Goal: Task Accomplishment & Management: Use online tool/utility

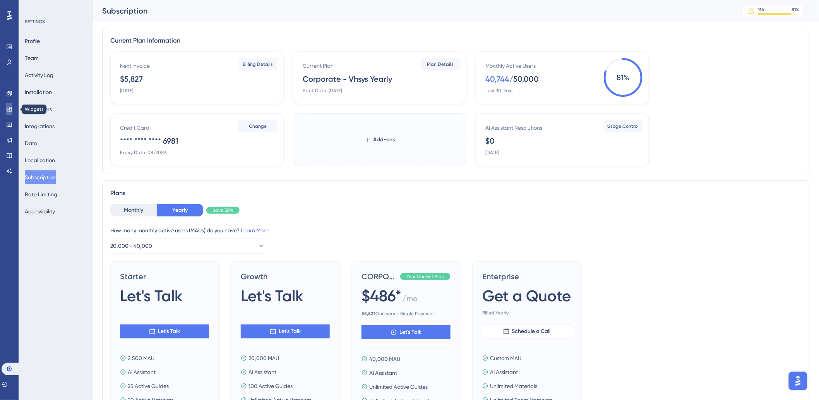
click at [6, 107] on link at bounding box center [9, 109] width 6 height 12
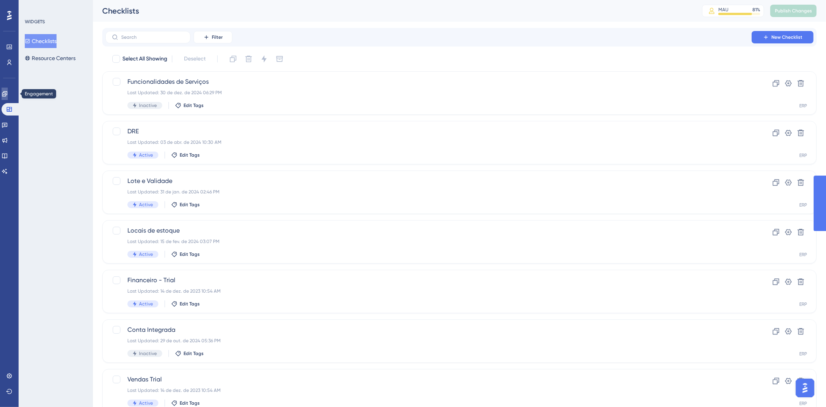
click at [6, 93] on icon at bounding box center [5, 94] width 6 height 6
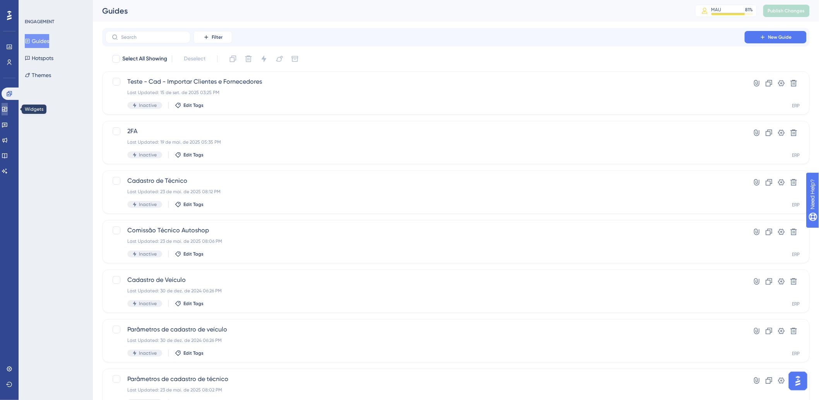
click at [8, 106] on icon at bounding box center [5, 109] width 6 height 6
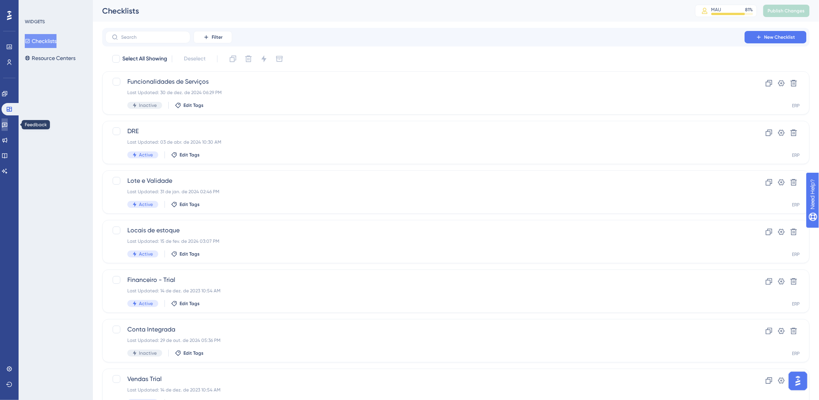
click at [8, 123] on icon at bounding box center [5, 125] width 6 height 6
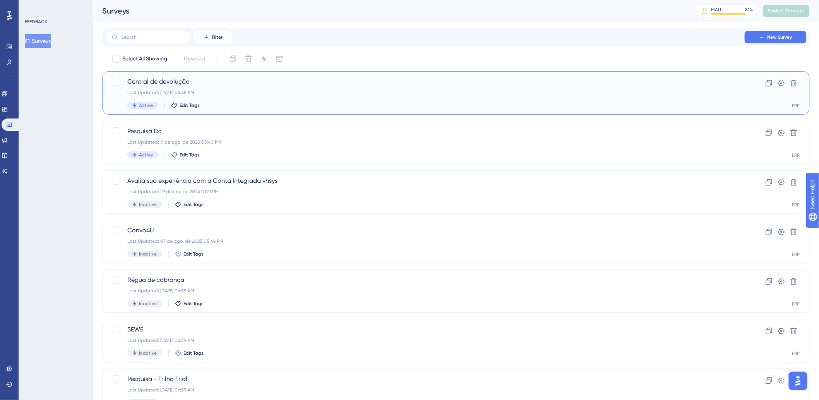
click at [268, 97] on div "Central de devolução Last Updated: [DATE] 06:45 PM Active Edit Tags" at bounding box center [425, 93] width 596 height 32
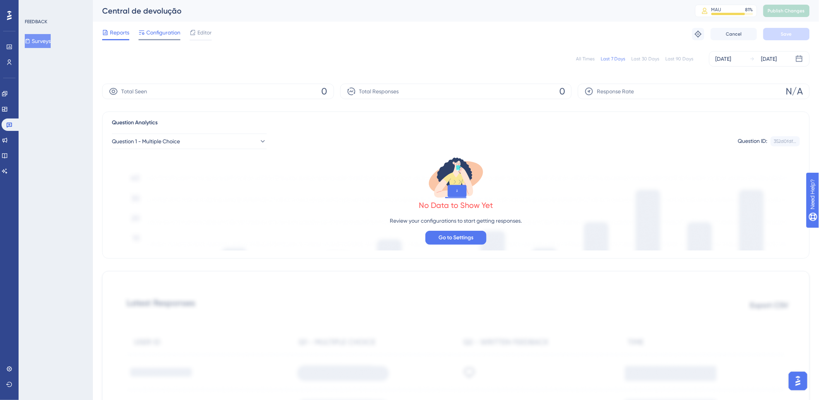
click at [163, 33] on span "Configuration" at bounding box center [163, 32] width 34 height 9
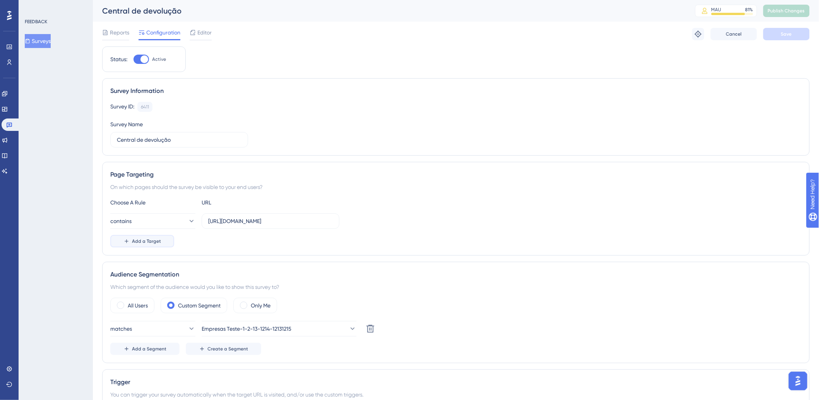
click at [164, 237] on button "Add a Target" at bounding box center [142, 241] width 64 height 12
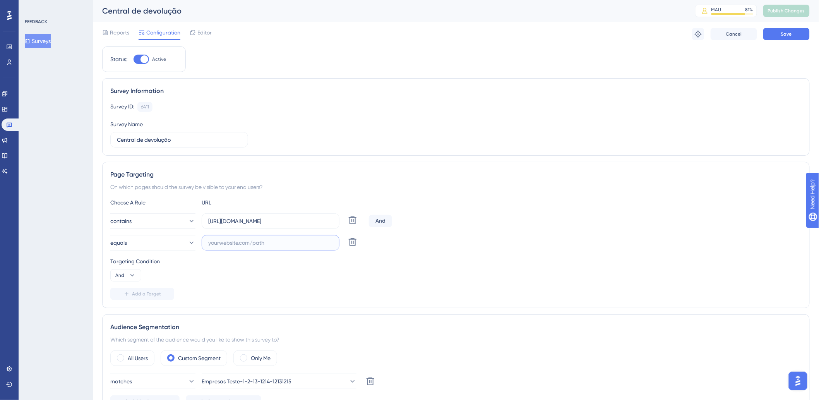
click at [241, 240] on input "text" at bounding box center [270, 243] width 125 height 9
paste input "[URL][DOMAIN_NAME]"
type input "[URL][DOMAIN_NAME]"
click at [783, 33] on span "Save" at bounding box center [786, 34] width 11 height 6
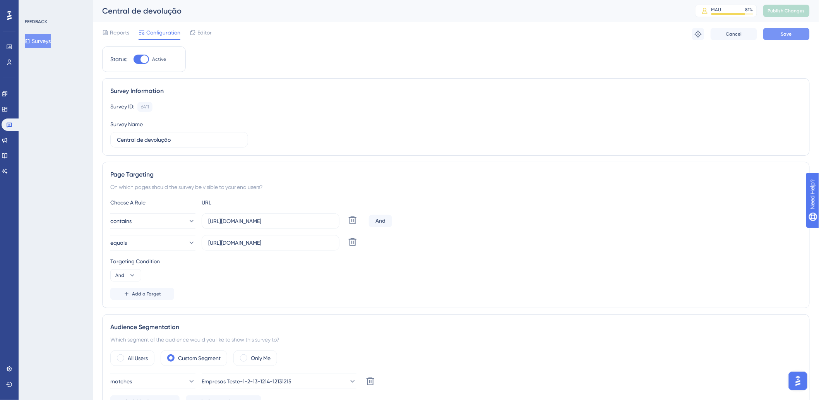
scroll to position [0, 0]
click at [779, 13] on span "Publish Changes" at bounding box center [786, 11] width 37 height 6
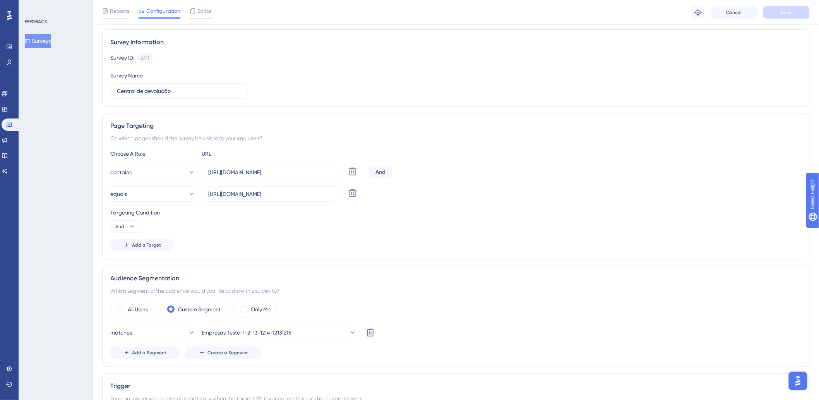
scroll to position [129, 0]
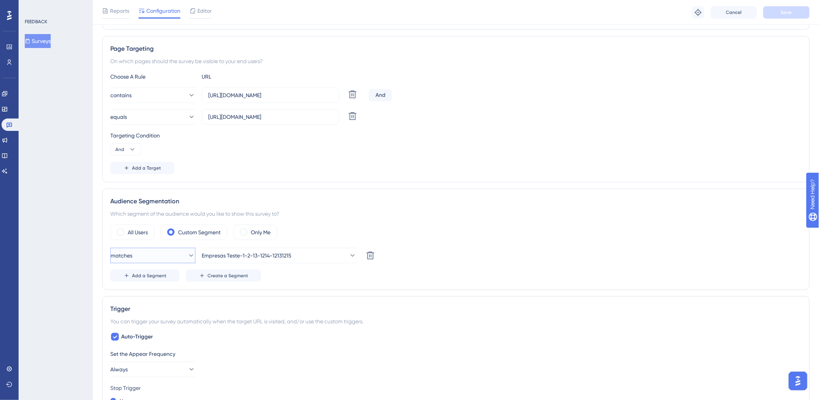
click at [187, 252] on icon at bounding box center [191, 256] width 8 height 8
click at [429, 197] on div "Audience Segmentation" at bounding box center [456, 201] width 692 height 9
click at [152, 272] on button "Add a Segment" at bounding box center [144, 275] width 69 height 12
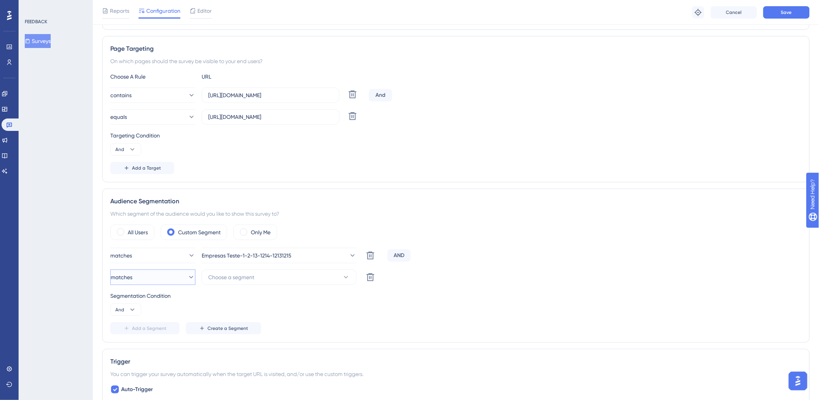
click at [153, 279] on button "matches" at bounding box center [152, 276] width 85 height 15
click at [158, 299] on div "matches matches" at bounding box center [153, 300] width 63 height 15
click at [126, 312] on button "And" at bounding box center [125, 310] width 31 height 12
click at [125, 345] on div "Or Or" at bounding box center [125, 347] width 15 height 15
click at [371, 280] on icon at bounding box center [370, 277] width 9 height 9
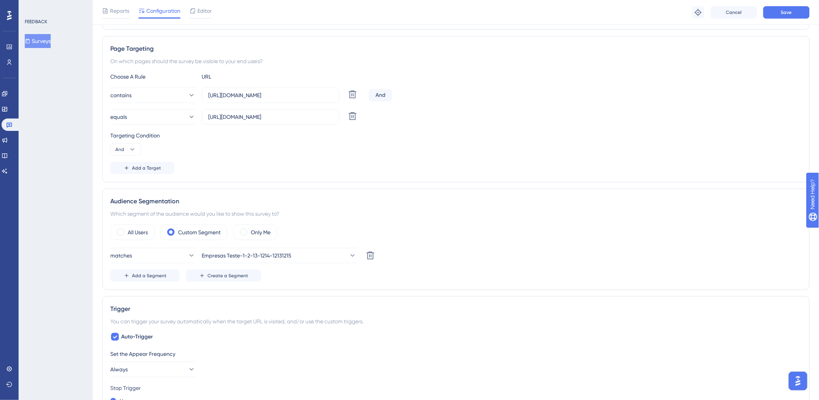
click at [378, 88] on div "contains [URL][DOMAIN_NAME] Delete And" at bounding box center [456, 95] width 692 height 15
click at [384, 96] on div "And" at bounding box center [380, 95] width 23 height 12
click at [133, 145] on button "And" at bounding box center [125, 149] width 31 height 12
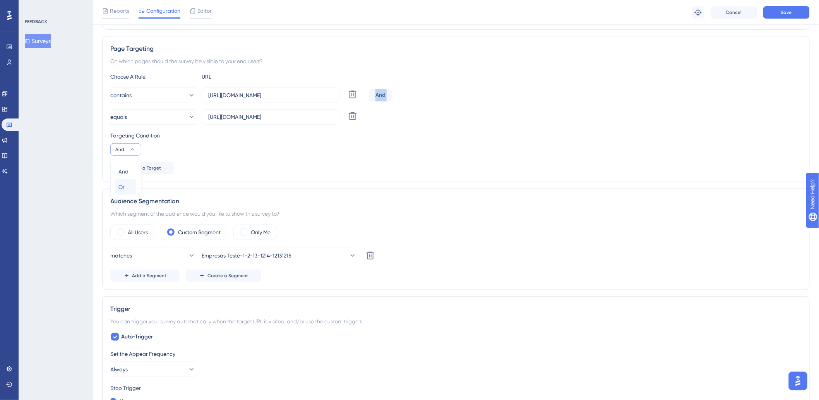
click at [132, 185] on div "Or Or" at bounding box center [125, 186] width 15 height 15
click at [776, 15] on button "Save" at bounding box center [787, 12] width 46 height 12
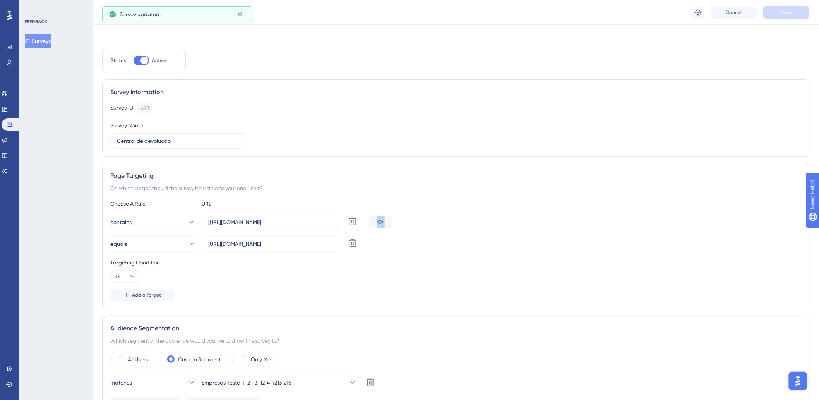
scroll to position [0, 0]
click at [799, 10] on span "Publish Changes" at bounding box center [786, 11] width 37 height 6
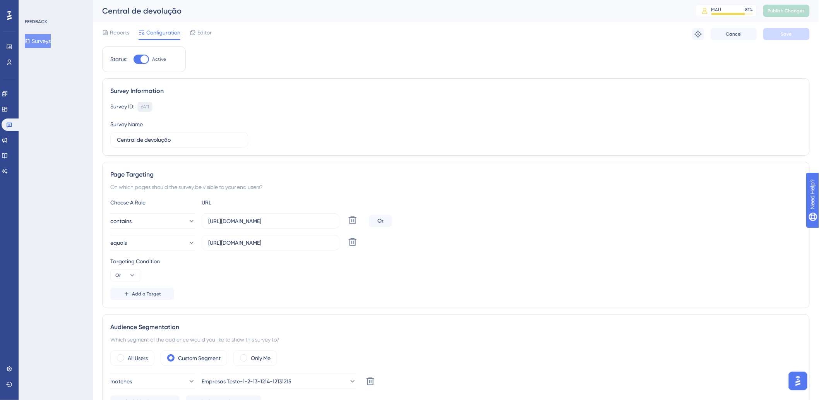
click at [139, 106] on div "6411 Copy" at bounding box center [144, 107] width 15 height 10
click at [143, 106] on div "6411" at bounding box center [145, 107] width 8 height 6
click at [144, 106] on div "6411" at bounding box center [145, 107] width 8 height 6
copy div "6411"
click at [143, 107] on div "6411" at bounding box center [145, 107] width 8 height 6
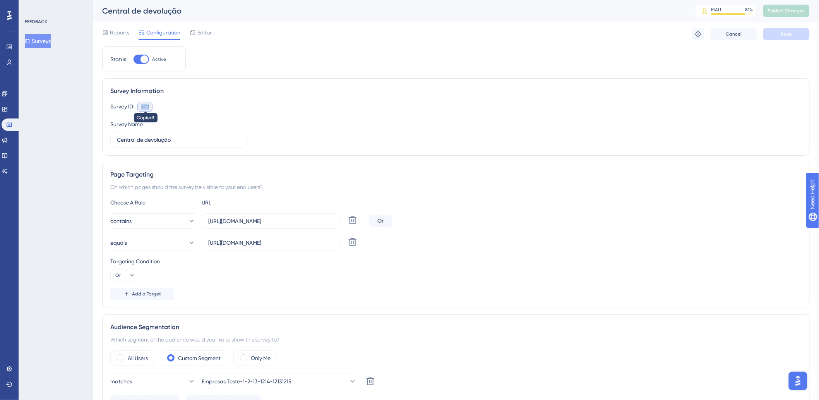
click at [143, 107] on div "6411" at bounding box center [145, 107] width 8 height 6
copy div "6411"
click at [143, 107] on div "6411" at bounding box center [145, 107] width 8 height 6
copy div "6411"
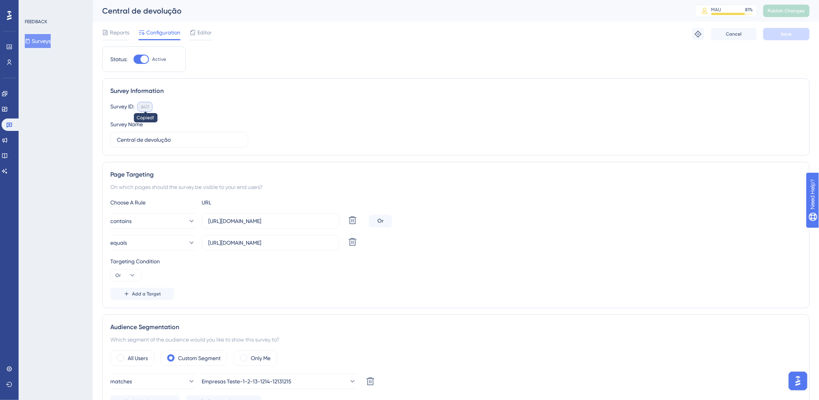
click at [143, 107] on div "6411" at bounding box center [145, 107] width 8 height 6
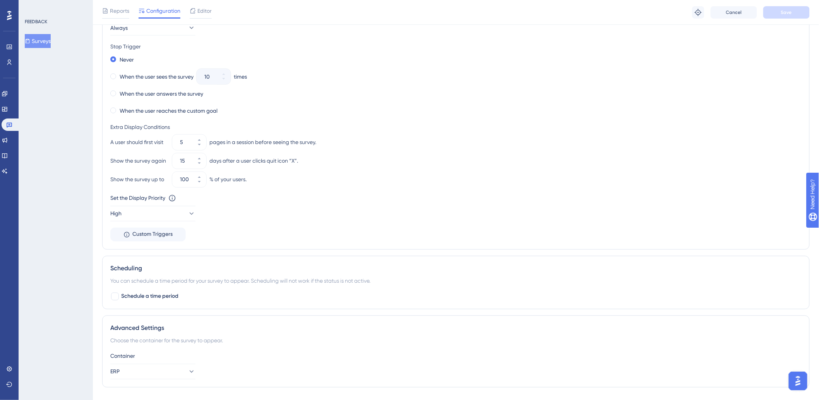
scroll to position [419, 0]
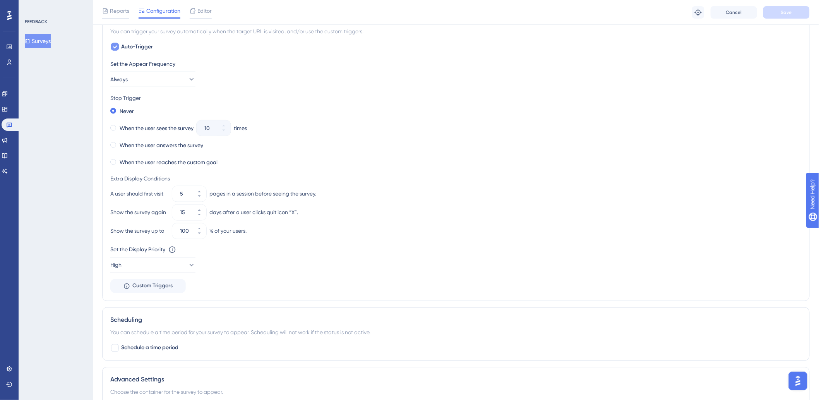
click at [113, 48] on icon at bounding box center [115, 47] width 5 height 6
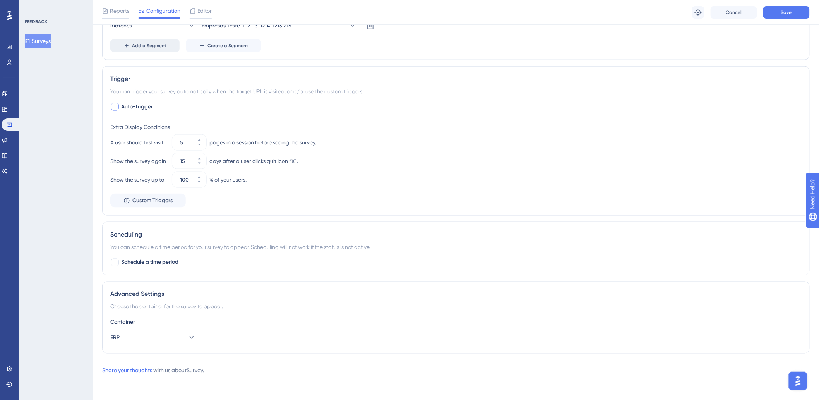
scroll to position [359, 0]
click at [115, 106] on div at bounding box center [115, 107] width 8 height 8
checkbox input "true"
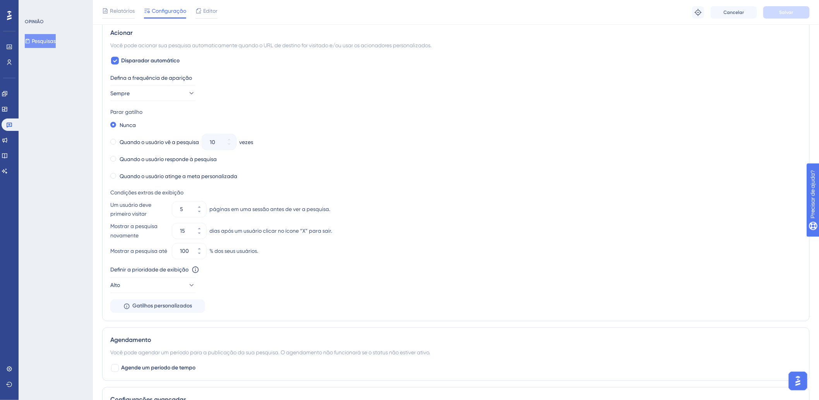
scroll to position [419, 0]
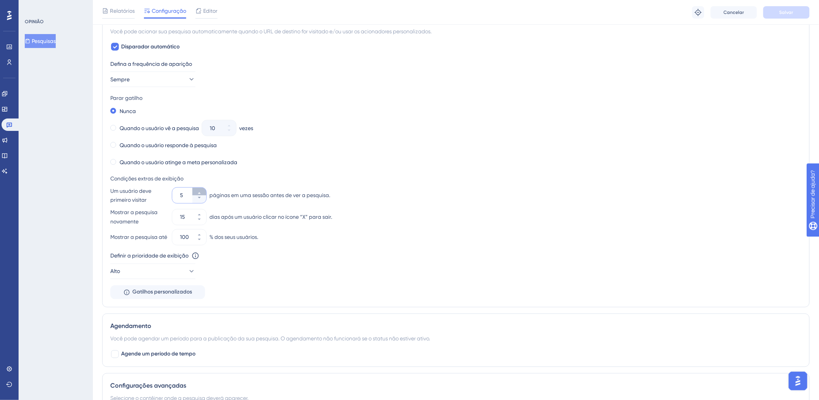
click at [199, 192] on icon at bounding box center [199, 193] width 5 height 5
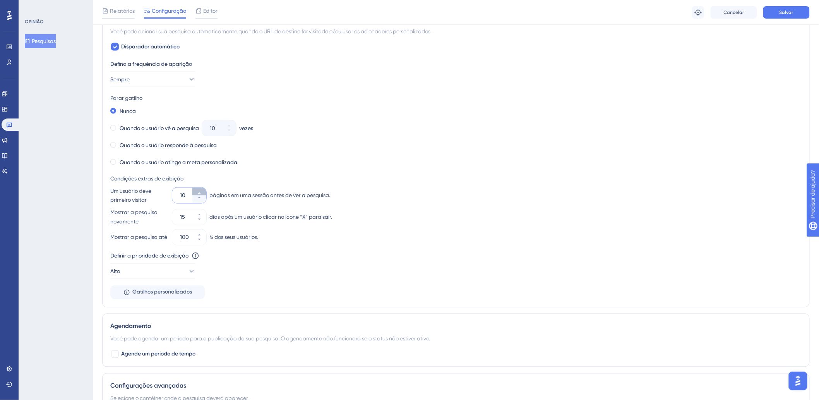
click at [199, 192] on icon at bounding box center [199, 193] width 5 height 5
click at [202, 195] on button "13" at bounding box center [199, 192] width 14 height 8
click at [202, 195] on button "14" at bounding box center [199, 192] width 14 height 8
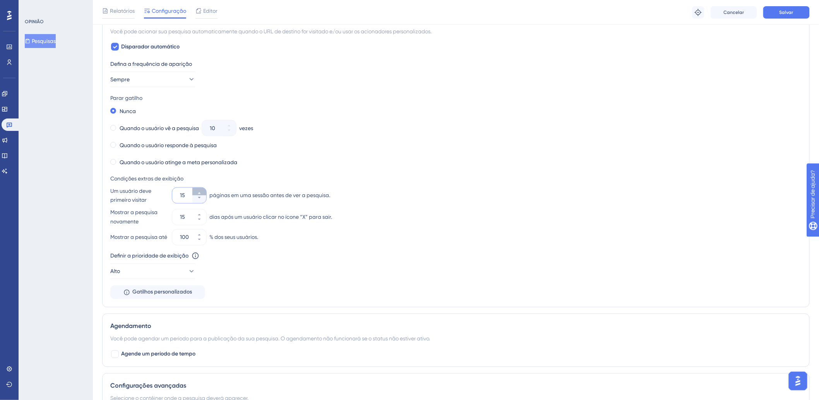
click at [202, 195] on button "15" at bounding box center [199, 192] width 14 height 8
click at [202, 195] on button "16" at bounding box center [199, 192] width 14 height 8
click at [202, 195] on button "17" at bounding box center [199, 192] width 14 height 8
click at [202, 195] on button "18" at bounding box center [199, 192] width 14 height 8
click at [202, 195] on button "19" at bounding box center [199, 192] width 14 height 8
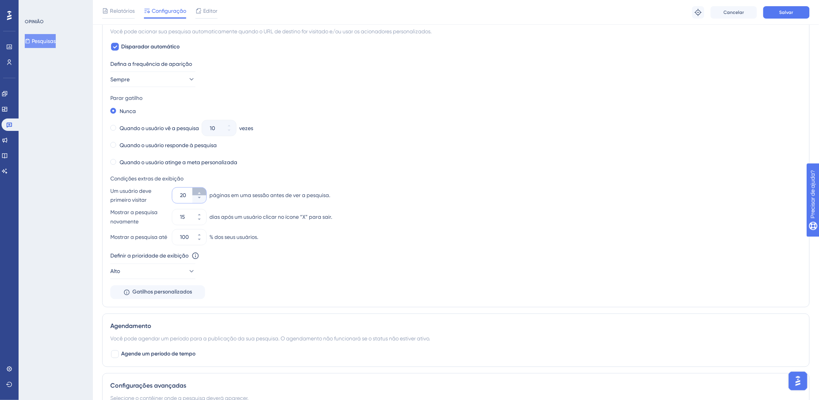
click at [202, 195] on button "20" at bounding box center [199, 192] width 14 height 8
click at [202, 195] on button "21" at bounding box center [199, 192] width 14 height 8
click at [199, 198] on icon at bounding box center [199, 198] width 3 height 2
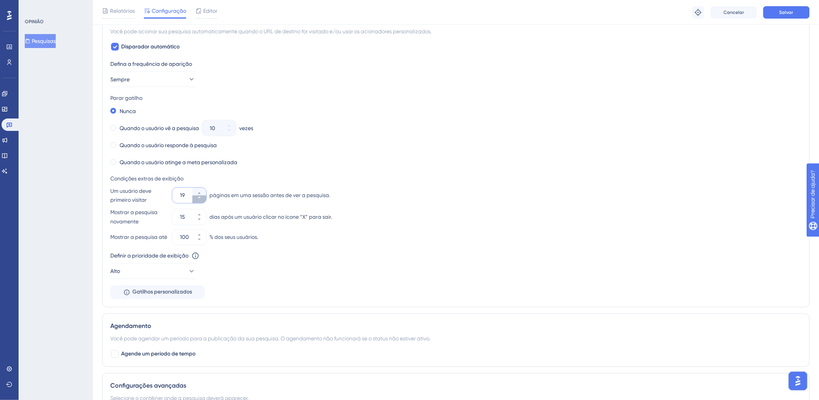
click at [199, 198] on icon at bounding box center [199, 198] width 3 height 2
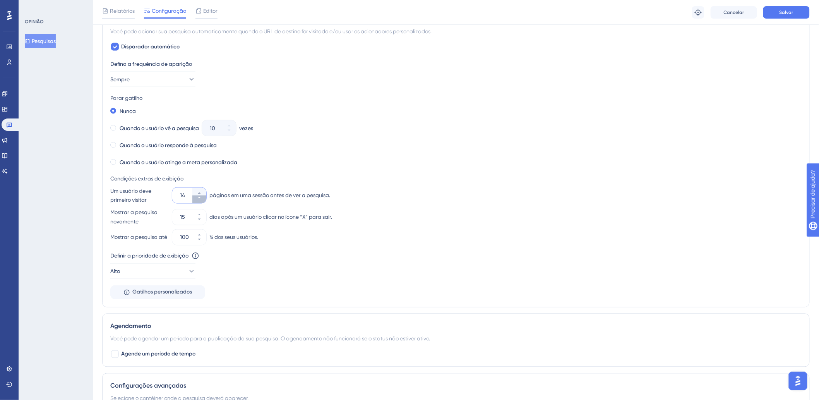
click at [199, 198] on icon at bounding box center [199, 198] width 3 height 2
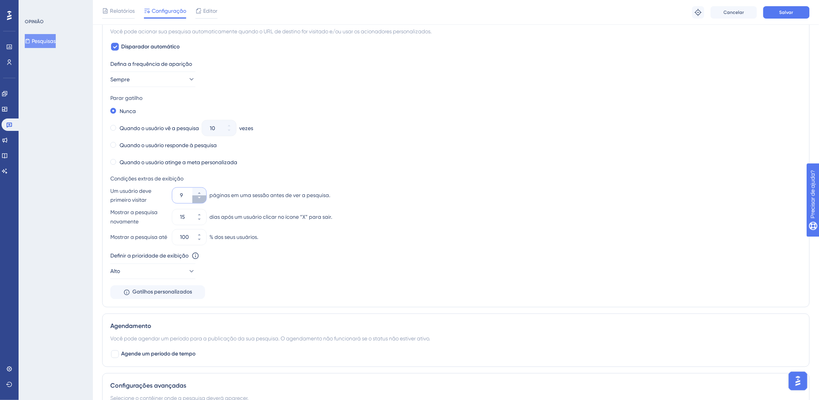
click at [199, 198] on icon at bounding box center [199, 198] width 3 height 2
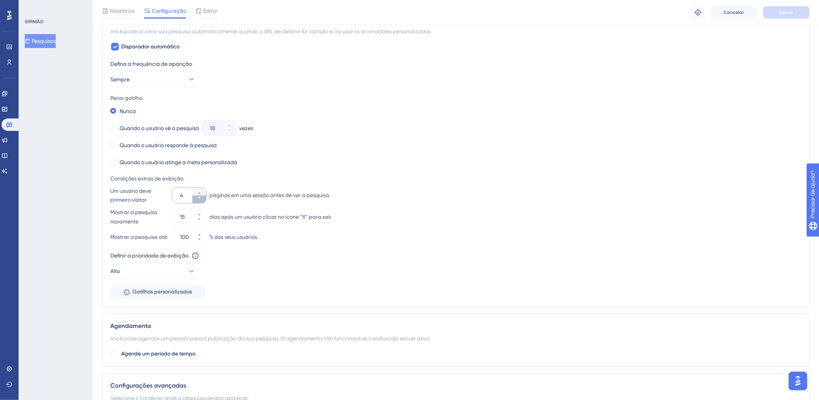
click at [199, 198] on icon at bounding box center [199, 198] width 3 height 2
click at [196, 199] on button "1" at bounding box center [199, 200] width 14 height 8
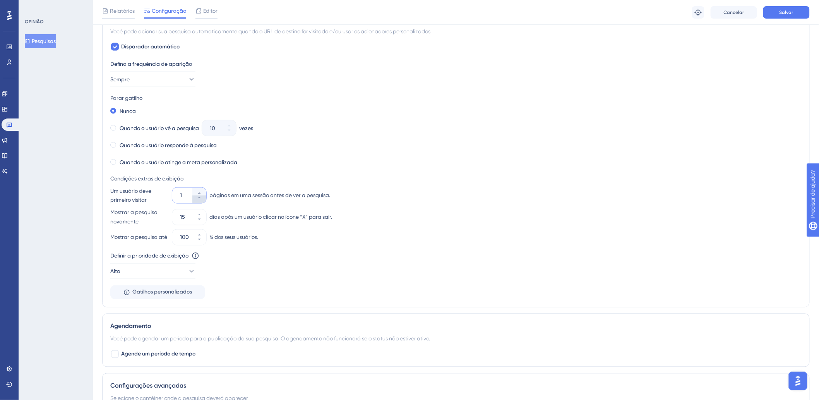
type input "1"
click at [181, 218] on input "15" at bounding box center [185, 217] width 11 height 9
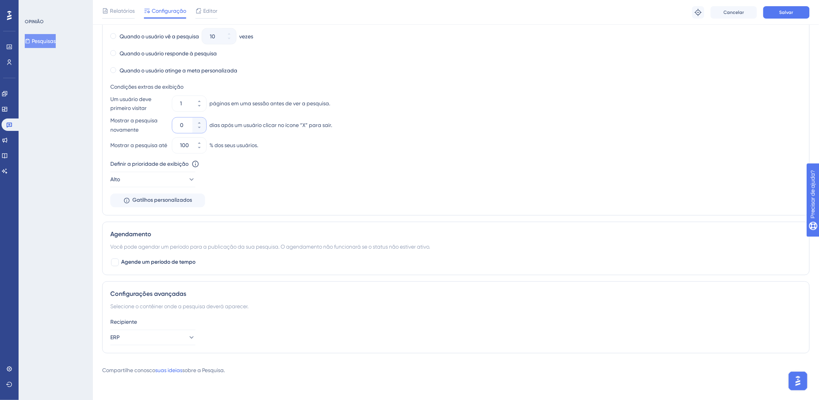
scroll to position [514, 0]
type input "0"
click at [798, 17] on button "Salvar" at bounding box center [787, 12] width 46 height 12
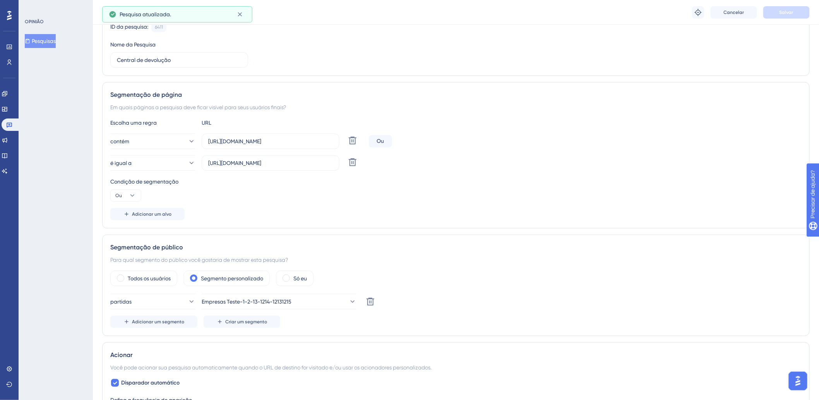
scroll to position [0, 0]
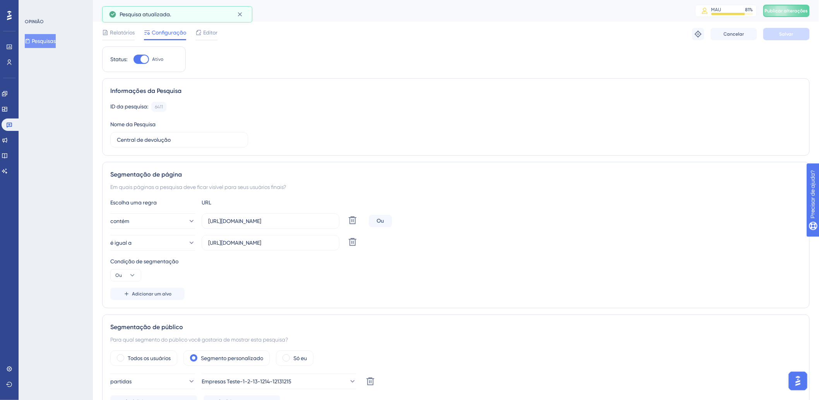
click at [788, 2] on div "Central de devolução MAU 81 % Clique para ver opções de complementos e atualiza…" at bounding box center [456, 11] width 726 height 22
click at [783, 9] on font "Publicar alterações" at bounding box center [786, 10] width 43 height 5
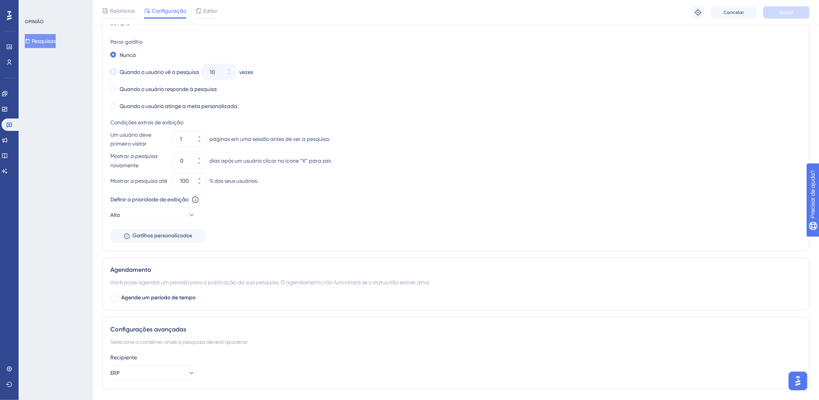
scroll to position [514, 0]
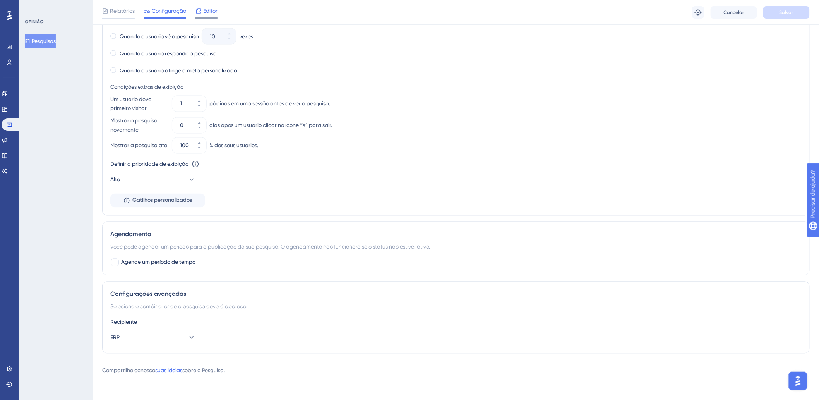
click at [202, 7] on div "Editor" at bounding box center [207, 10] width 22 height 9
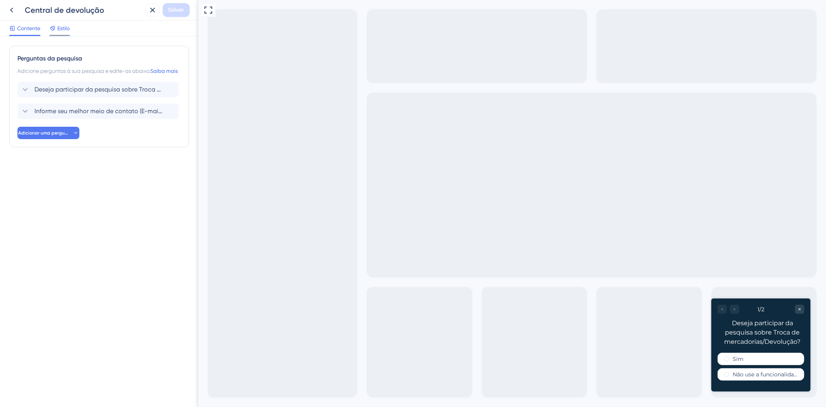
click at [62, 32] on span "Estilo" at bounding box center [63, 28] width 12 height 9
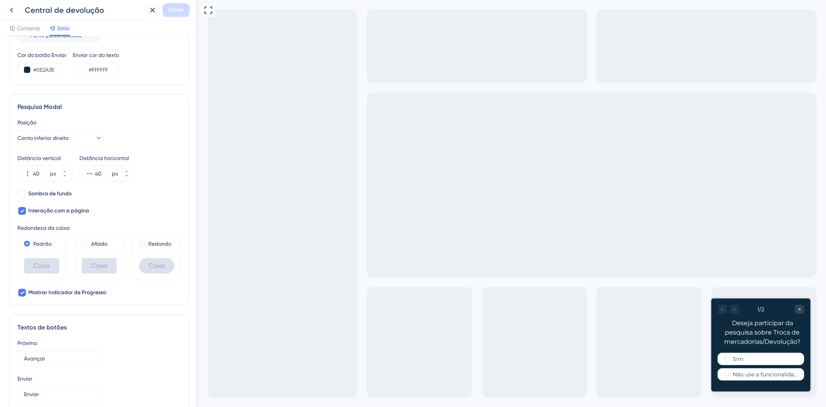
scroll to position [172, 0]
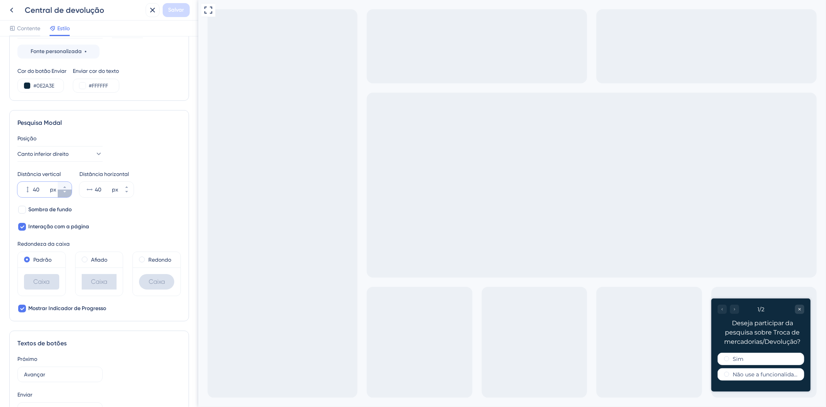
click at [64, 190] on icon at bounding box center [64, 191] width 5 height 5
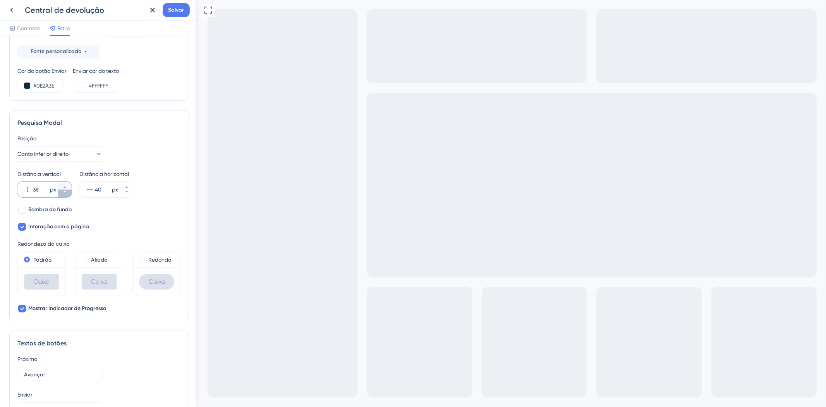
click at [64, 190] on icon at bounding box center [64, 191] width 5 height 5
click at [32, 190] on div "34 px" at bounding box center [37, 189] width 40 height 15
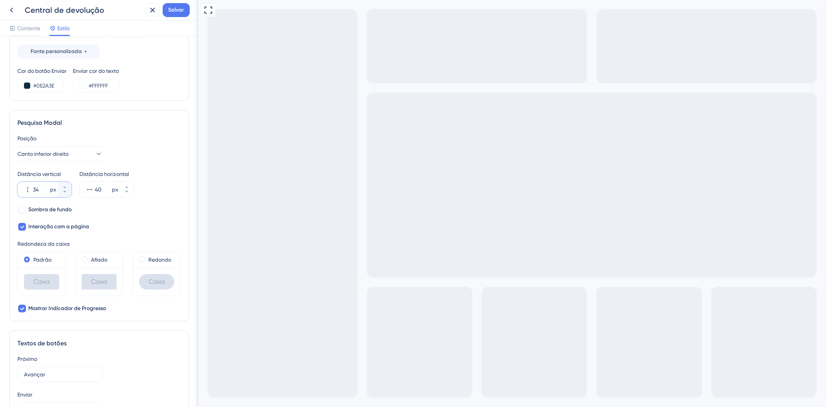
click at [33, 190] on input "34" at bounding box center [40, 189] width 15 height 9
click at [32, 190] on div "34 px" at bounding box center [37, 189] width 40 height 15
click at [33, 190] on input "34" at bounding box center [40, 189] width 15 height 9
click at [34, 190] on input "34" at bounding box center [40, 189] width 15 height 9
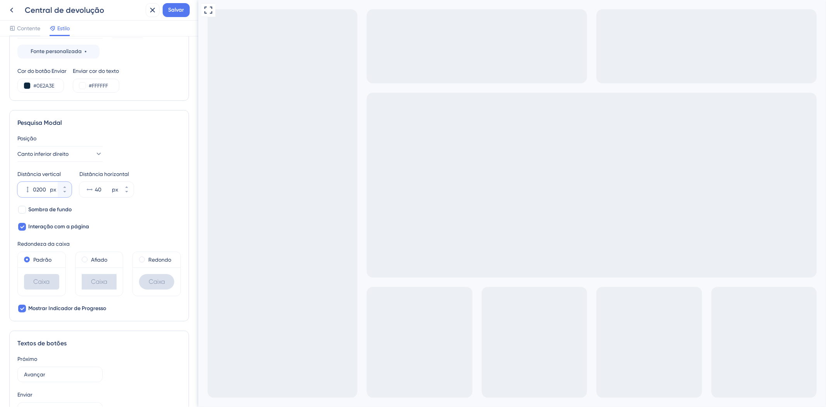
type input "0200"
click at [34, 189] on input "0200" at bounding box center [40, 189] width 15 height 9
type input "400"
click at [94, 191] on div "40 px" at bounding box center [99, 189] width 40 height 15
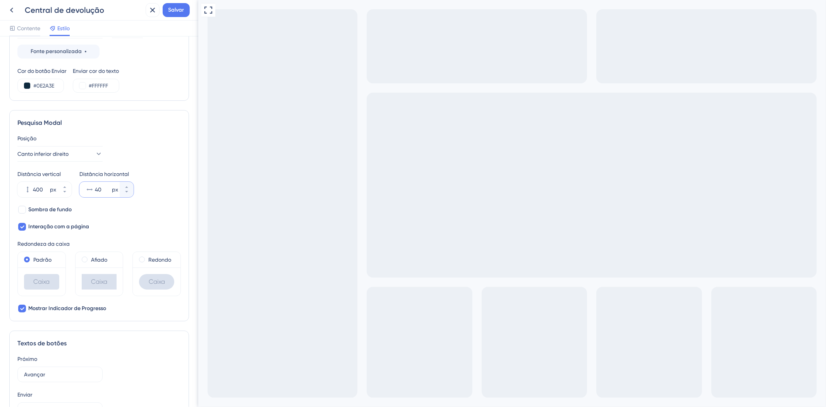
click at [95, 191] on input "40" at bounding box center [102, 189] width 15 height 9
click at [96, 187] on input "40" at bounding box center [102, 189] width 15 height 9
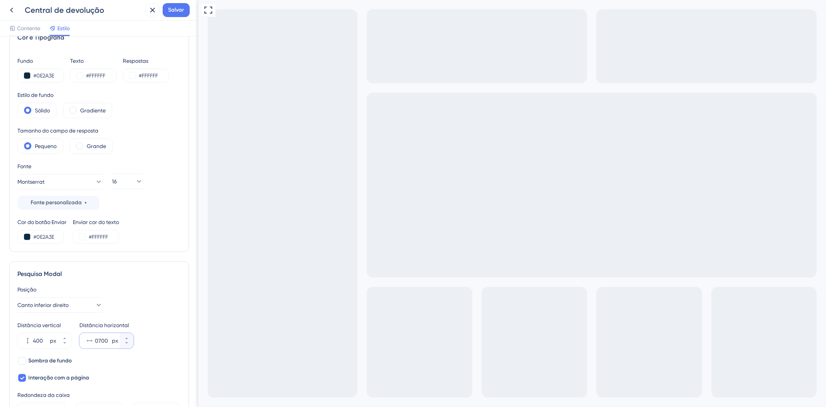
scroll to position [0, 0]
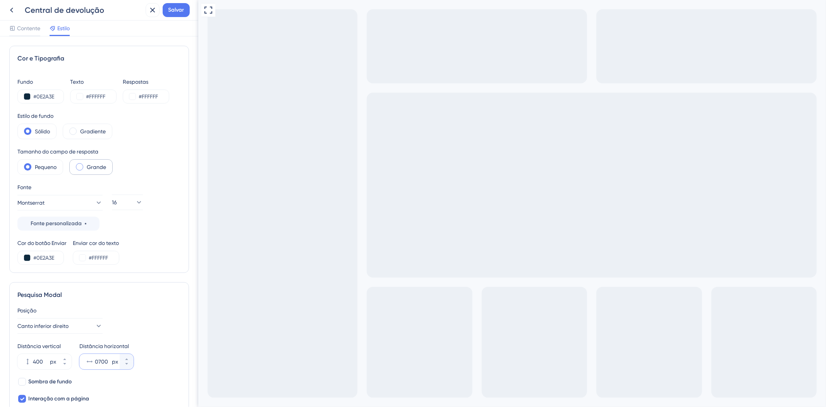
type input "0700"
click at [81, 170] on span at bounding box center [79, 166] width 7 height 7
click at [86, 164] on input "radio" at bounding box center [86, 164] width 0 height 0
click at [80, 171] on div "Grande" at bounding box center [90, 166] width 43 height 15
click at [47, 160] on div "Pequeno" at bounding box center [40, 166] width 46 height 15
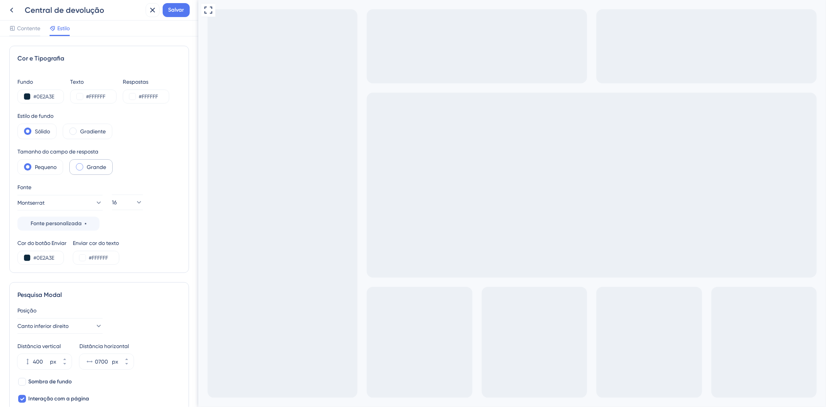
click at [77, 161] on div "Grande" at bounding box center [90, 166] width 43 height 15
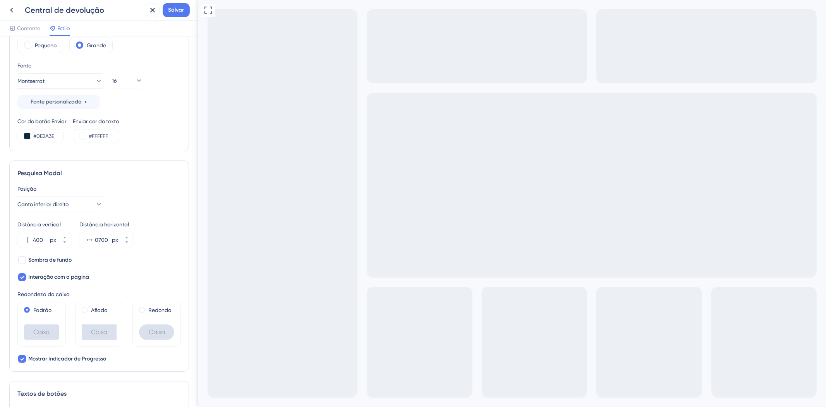
scroll to position [129, 0]
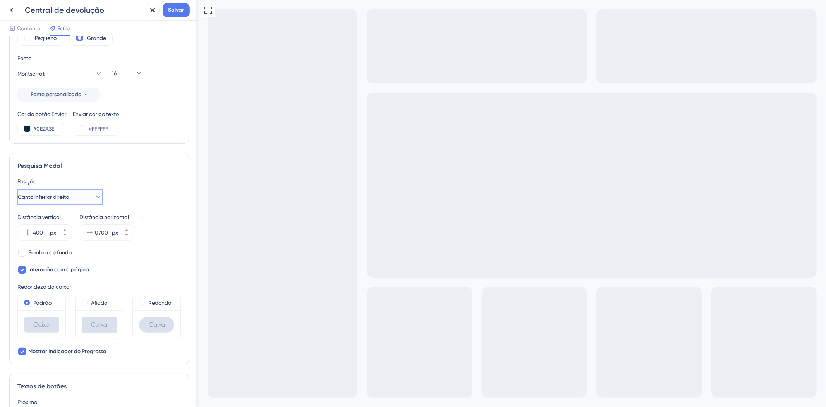
click at [94, 203] on button "Canto inferior direito" at bounding box center [59, 196] width 85 height 15
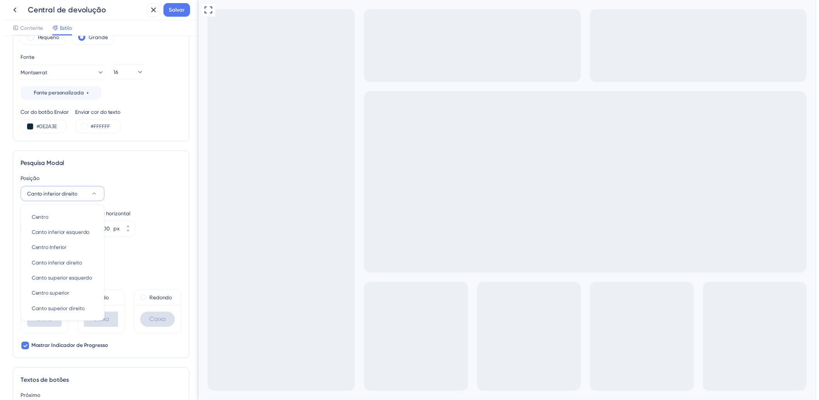
scroll to position [175, 0]
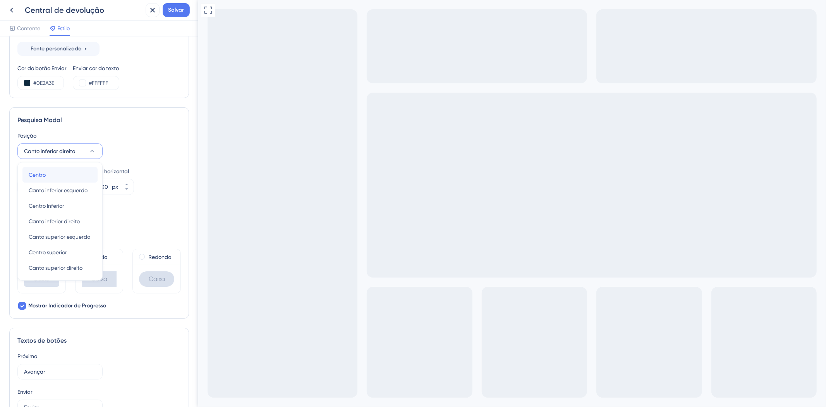
click at [44, 177] on font "Centro" at bounding box center [37, 175] width 17 height 6
click at [39, 187] on input "400" at bounding box center [40, 186] width 15 height 9
click at [38, 187] on input "400" at bounding box center [40, 186] width 15 height 9
click at [146, 7] on button at bounding box center [153, 10] width 14 height 14
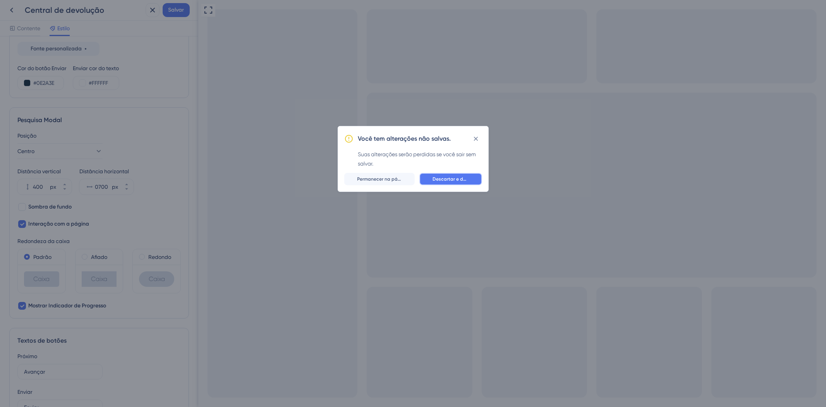
click at [438, 178] on font "Descartar e deixar" at bounding box center [453, 178] width 41 height 5
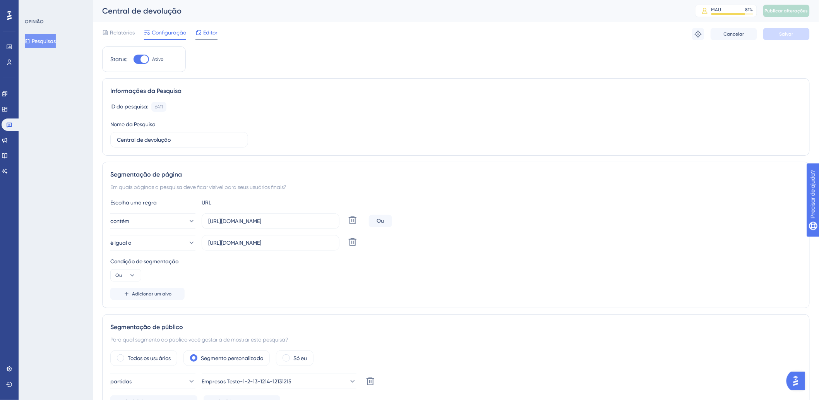
click at [209, 36] on span "Editor" at bounding box center [210, 32] width 14 height 9
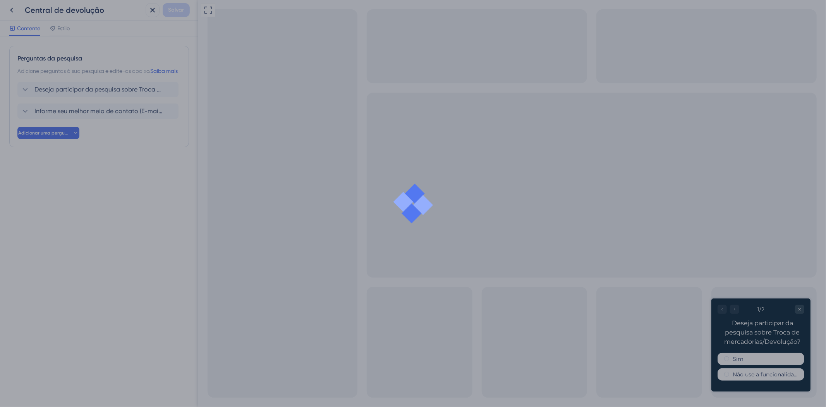
click at [59, 26] on div at bounding box center [413, 203] width 826 height 407
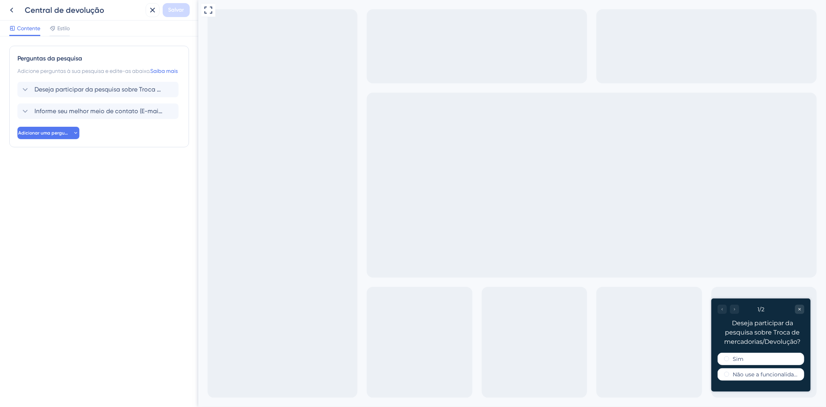
click at [59, 26] on font "Estilo" at bounding box center [63, 28] width 12 height 6
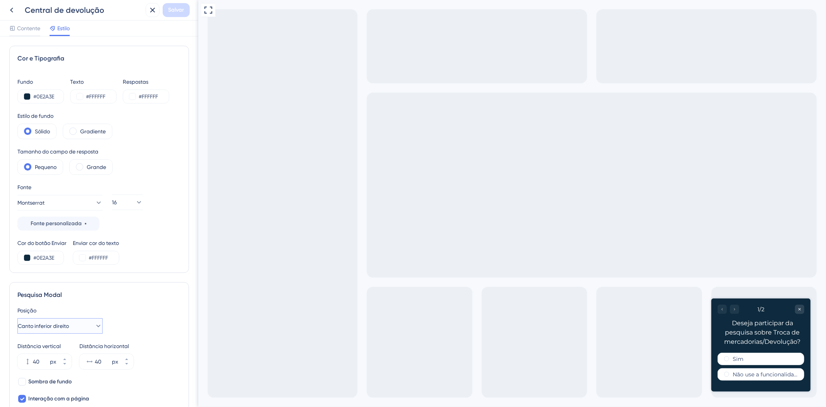
click at [65, 326] on font "Canto inferior direito" at bounding box center [43, 326] width 51 height 6
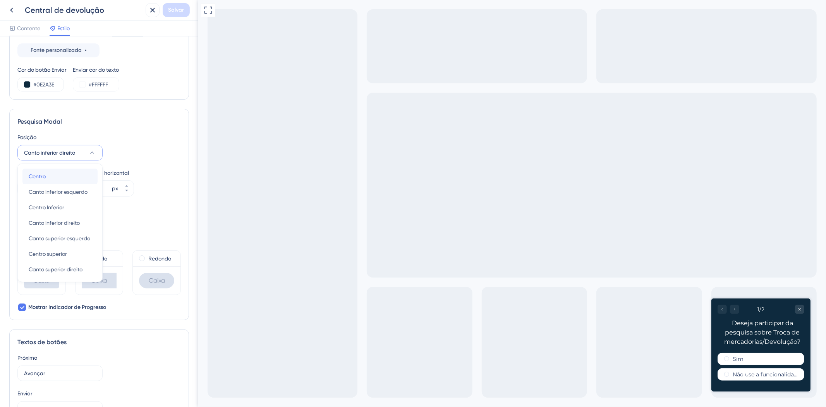
click at [51, 180] on div "[GEOGRAPHIC_DATA]" at bounding box center [60, 175] width 63 height 15
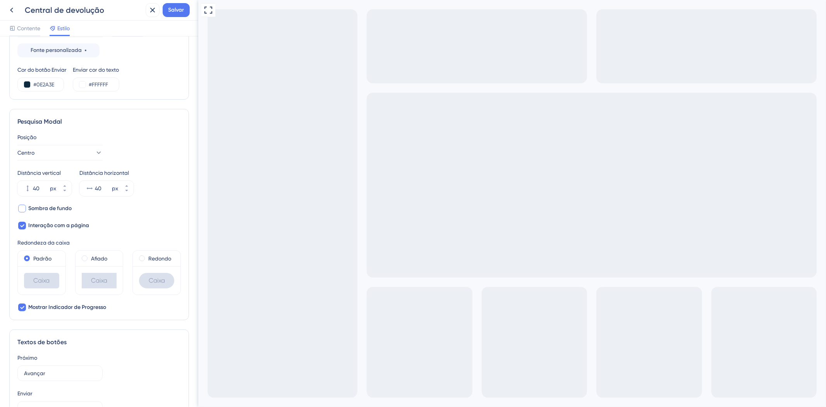
click at [71, 205] on font "Sombra de fundo" at bounding box center [49, 208] width 43 height 7
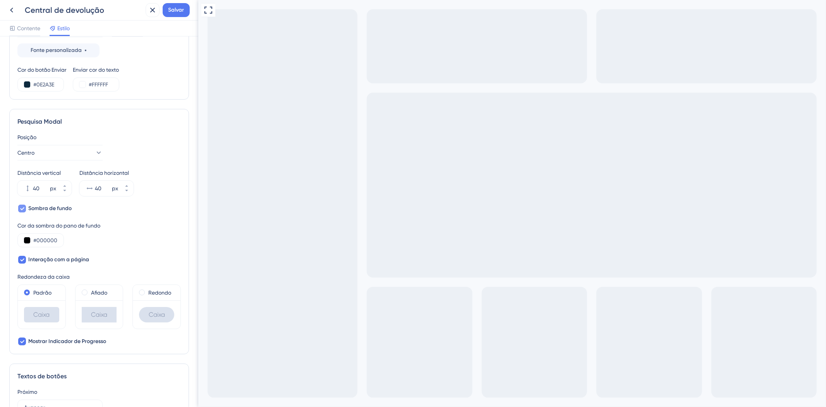
click at [67, 206] on font "Sombra de fundo" at bounding box center [49, 208] width 43 height 7
checkbox input "false"
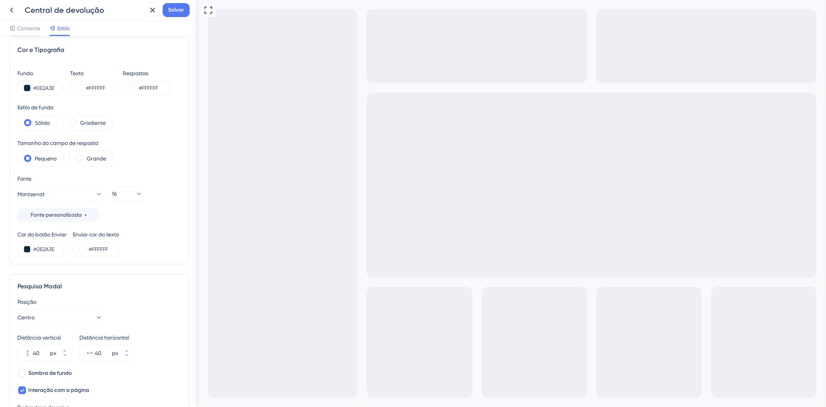
scroll to position [0, 0]
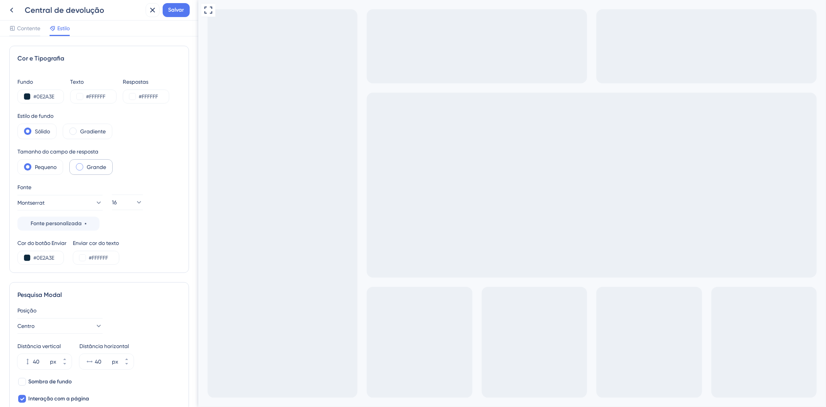
click at [84, 167] on div "Grande" at bounding box center [90, 166] width 43 height 15
click at [95, 133] on font "Gradiente" at bounding box center [93, 131] width 26 height 6
click at [28, 132] on span at bounding box center [27, 130] width 7 height 7
click at [34, 129] on input "radio" at bounding box center [34, 129] width 0 height 0
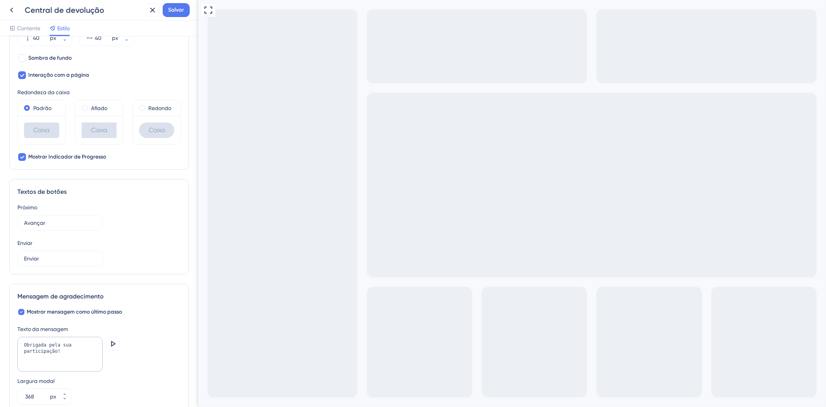
scroll to position [369, 0]
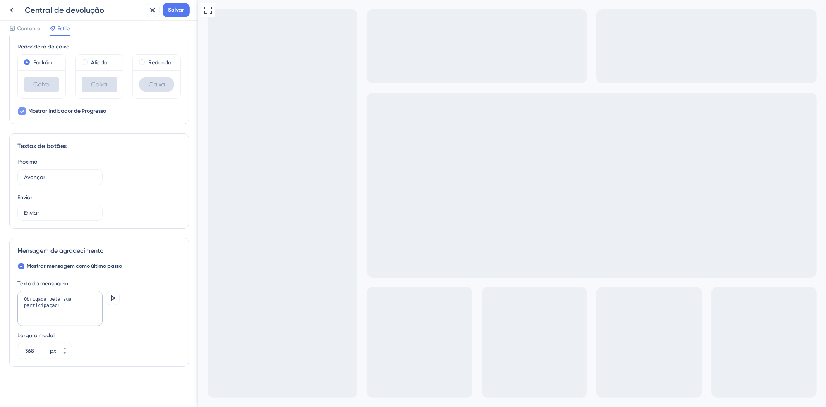
click at [43, 111] on font "Mostrar Indicador de Progresso" at bounding box center [67, 111] width 78 height 7
checkbox input "true"
click at [69, 345] on button "368 px" at bounding box center [65, 347] width 14 height 8
click at [69, 345] on button "369 px" at bounding box center [65, 347] width 14 height 8
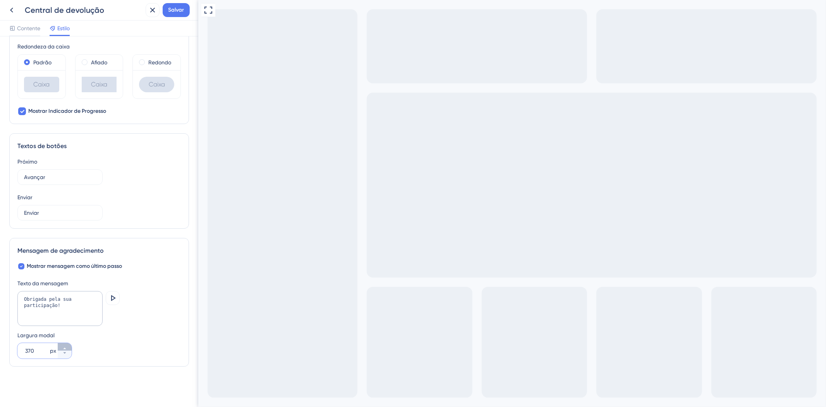
click at [69, 344] on button "370 px" at bounding box center [65, 347] width 14 height 8
click at [69, 344] on button "371 px" at bounding box center [65, 347] width 14 height 8
click at [69, 344] on button "372 px" at bounding box center [65, 347] width 14 height 8
click at [69, 344] on button "373 px" at bounding box center [65, 347] width 14 height 8
click at [69, 344] on button "374 px" at bounding box center [65, 347] width 14 height 8
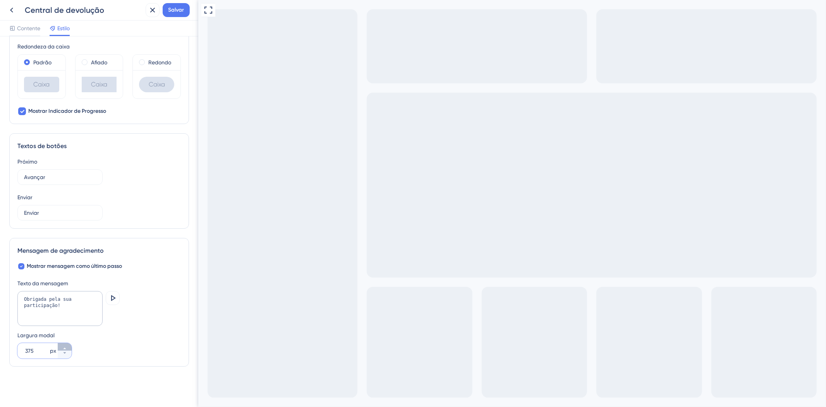
click at [69, 344] on button "375 px" at bounding box center [65, 347] width 14 height 8
click at [69, 344] on button "376 px" at bounding box center [65, 347] width 14 height 8
click at [25, 351] on input "377" at bounding box center [36, 350] width 23 height 9
click at [41, 353] on input "700" at bounding box center [36, 350] width 23 height 9
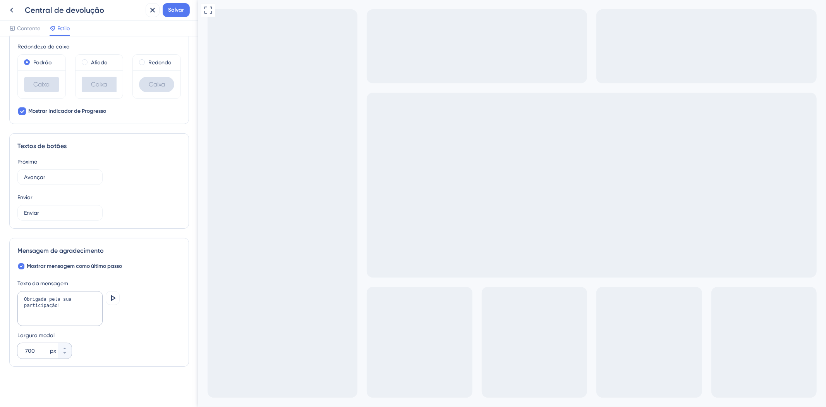
click at [24, 350] on div "700 px" at bounding box center [37, 350] width 40 height 15
click at [25, 350] on input "700" at bounding box center [36, 350] width 23 height 9
click at [30, 354] on input "700" at bounding box center [36, 350] width 23 height 9
type input "600"
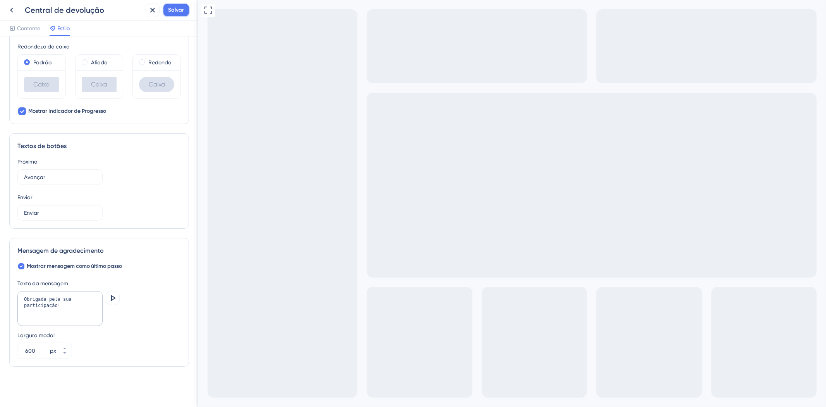
click at [168, 8] on font "Salvar" at bounding box center [176, 10] width 16 height 7
click at [12, 6] on div "Pesquisa atualizada." at bounding box center [84, 14] width 150 height 16
click at [9, 6] on icon at bounding box center [11, 9] width 9 height 9
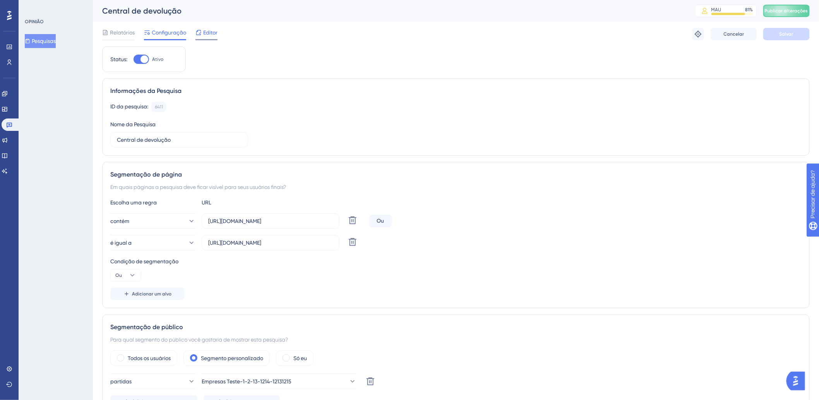
click at [207, 32] on font "Editor" at bounding box center [210, 32] width 14 height 6
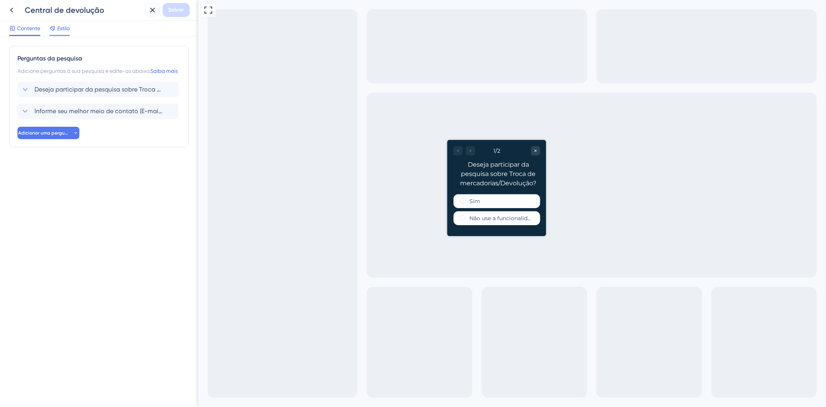
click at [66, 29] on font "Estilo" at bounding box center [63, 28] width 12 height 6
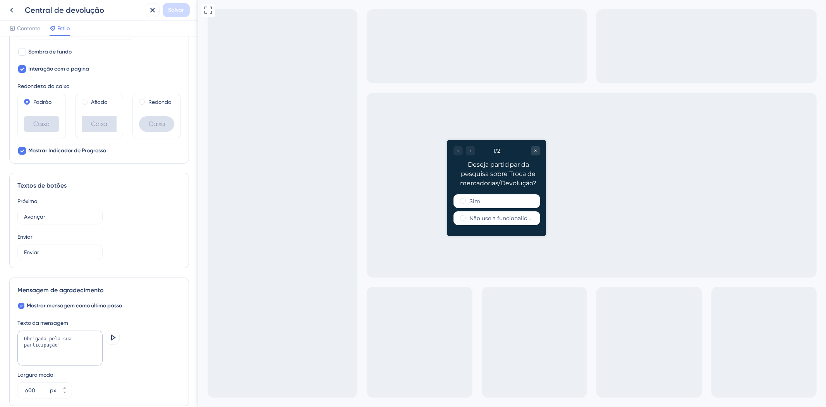
scroll to position [369, 0]
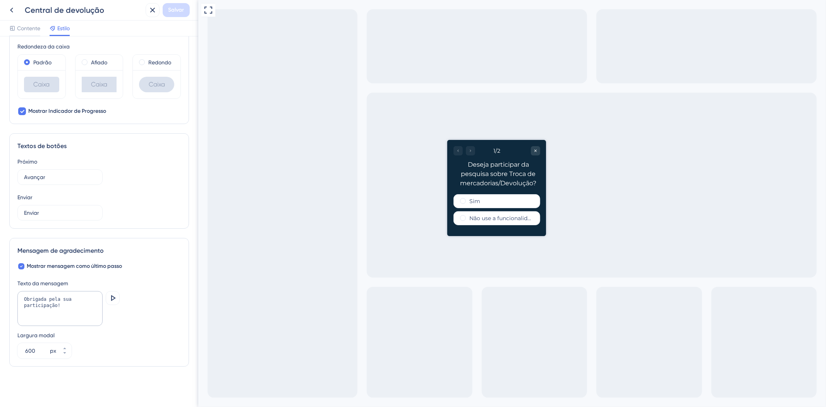
click at [469, 148] on div at bounding box center [464, 150] width 22 height 9
click at [471, 151] on div at bounding box center [464, 150] width 22 height 9
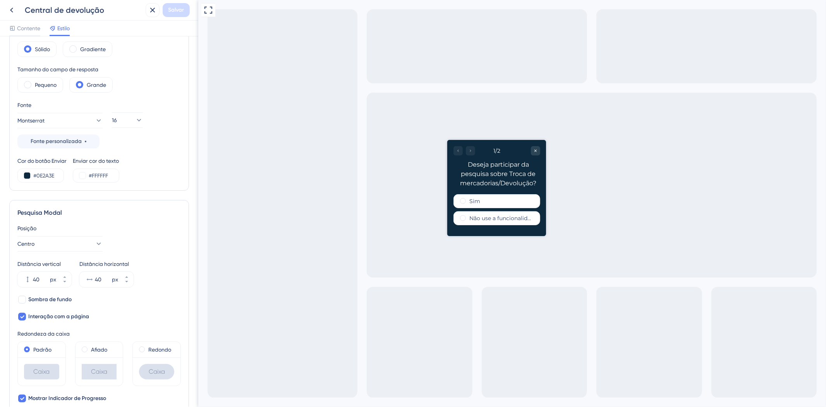
scroll to position [0, 0]
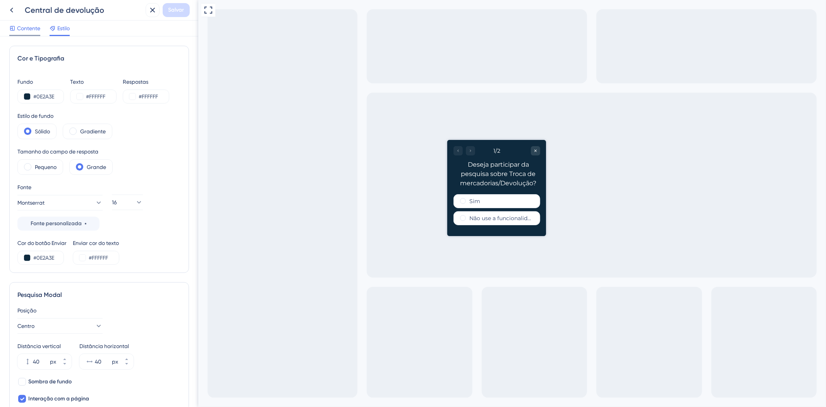
click at [30, 29] on font "Contente" at bounding box center [28, 28] width 23 height 6
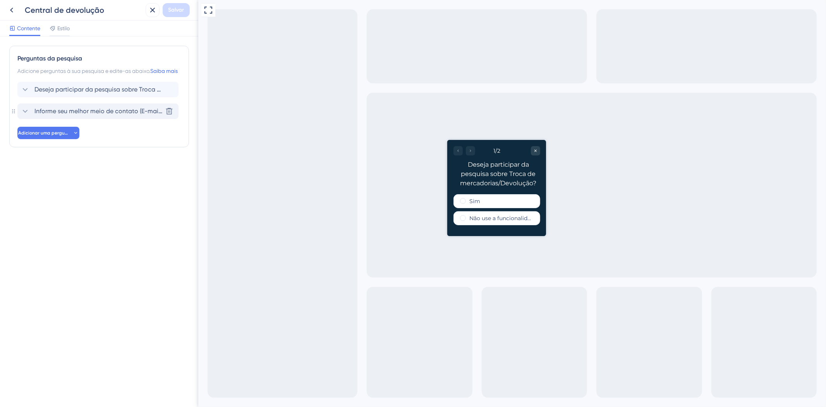
click at [77, 116] on span "Informe seu melhor meio de contato (E-mail, Telefone, Celular)" at bounding box center [98, 110] width 128 height 9
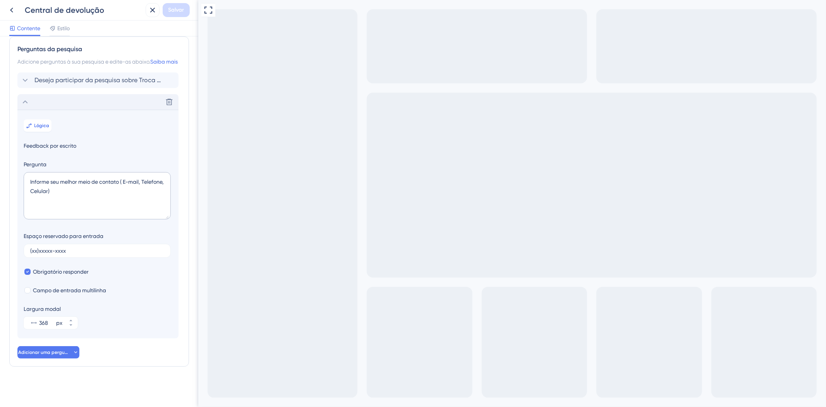
type input "r"
type input "41987988098"
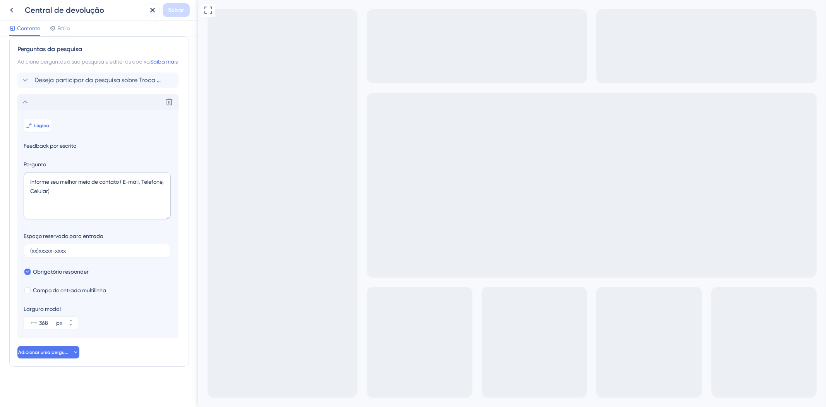
click at [44, 102] on div "Excluir" at bounding box center [97, 101] width 161 height 15
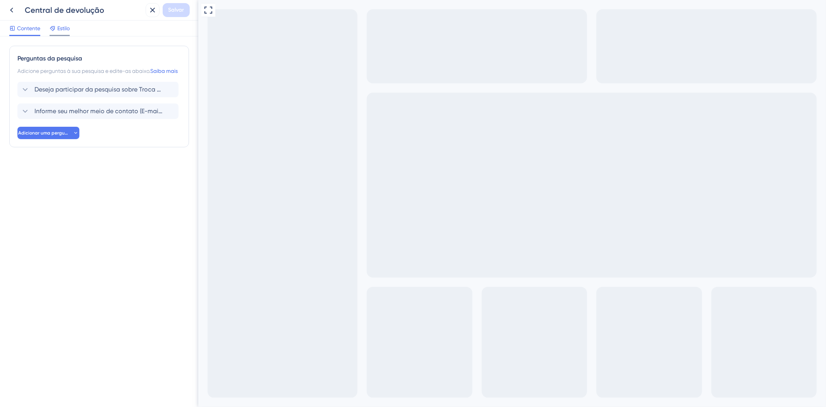
click at [60, 26] on font "Estilo" at bounding box center [63, 28] width 12 height 6
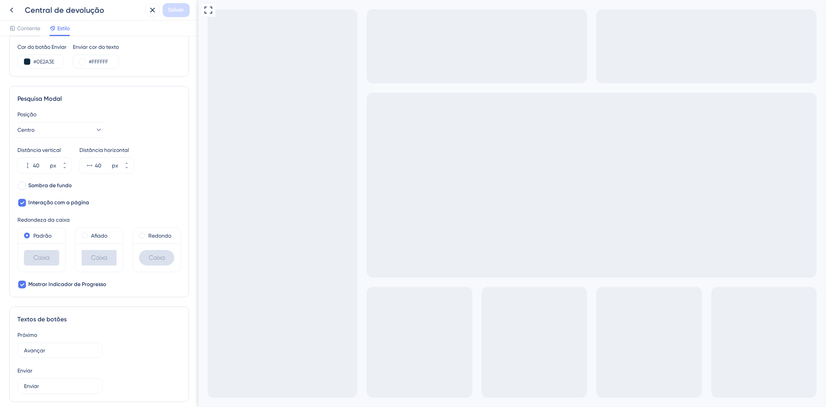
scroll to position [215, 0]
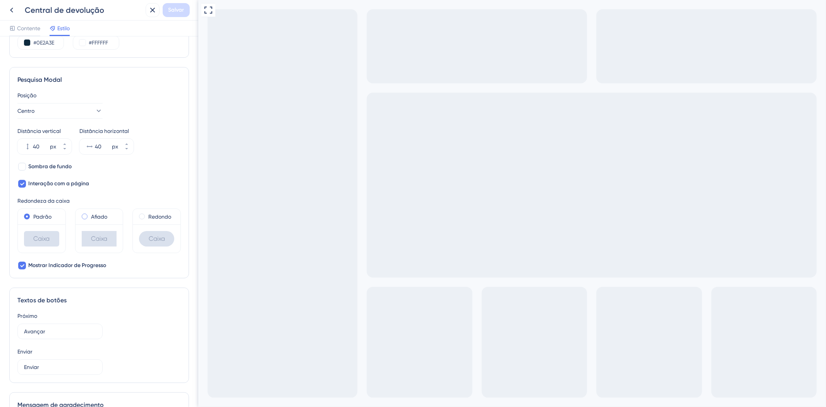
click at [105, 216] on font "Afiado" at bounding box center [99, 216] width 16 height 6
click at [51, 225] on div "Caixa" at bounding box center [42, 238] width 48 height 28
click at [33, 213] on font "Padrão" at bounding box center [42, 216] width 18 height 6
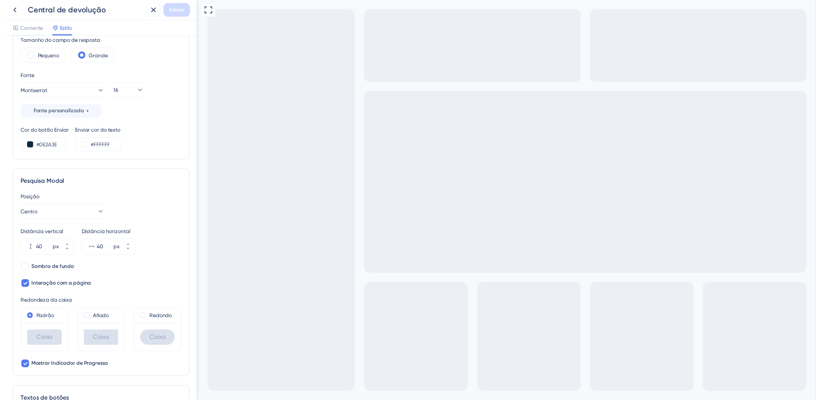
scroll to position [0, 0]
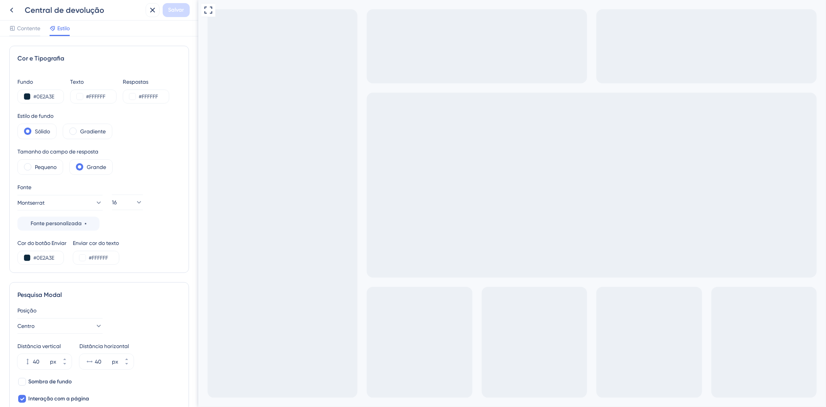
click at [172, 27] on div "Contente Estilo" at bounding box center [99, 29] width 198 height 16
click at [16, 7] on button at bounding box center [12, 10] width 14 height 14
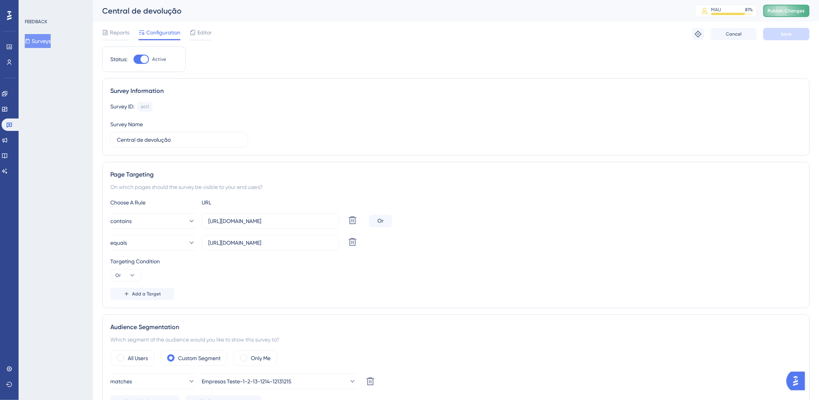
click at [783, 13] on button "Publish Changes" at bounding box center [787, 11] width 46 height 12
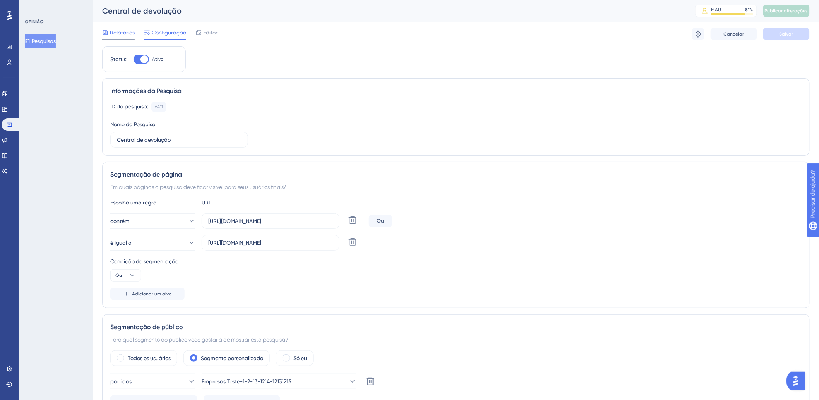
click at [120, 36] on span "Relatórios" at bounding box center [122, 32] width 25 height 9
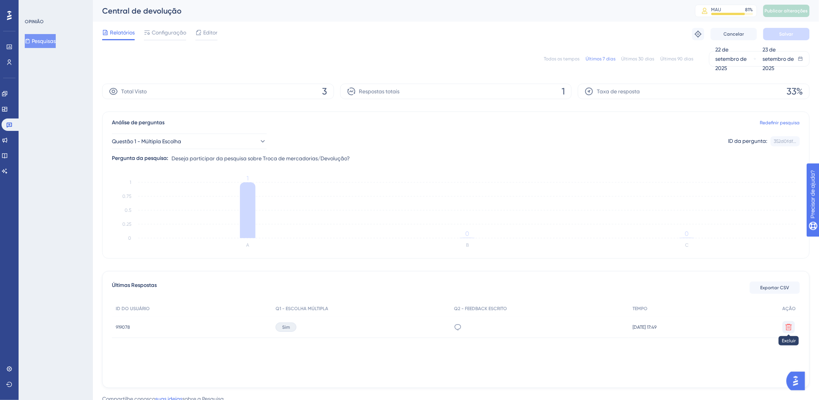
click at [789, 330] on icon at bounding box center [789, 327] width 8 height 8
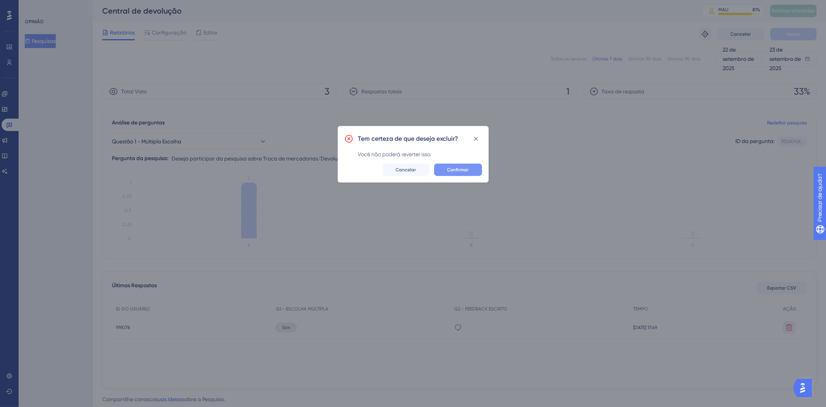
click at [456, 167] on font "Confirmar" at bounding box center [458, 169] width 22 height 5
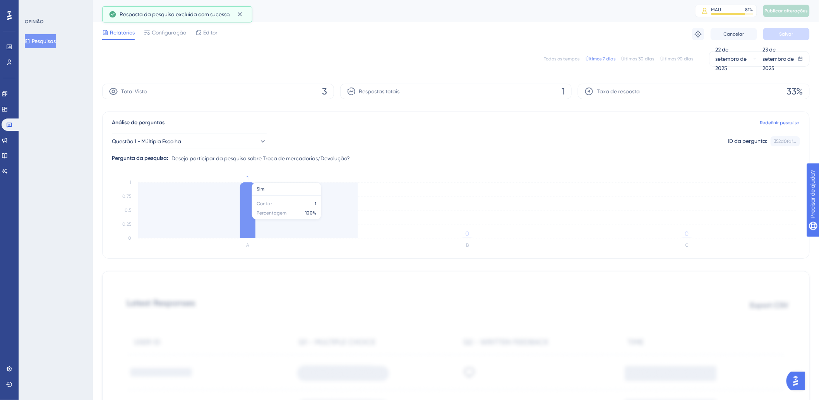
click at [254, 223] on icon at bounding box center [247, 210] width 15 height 56
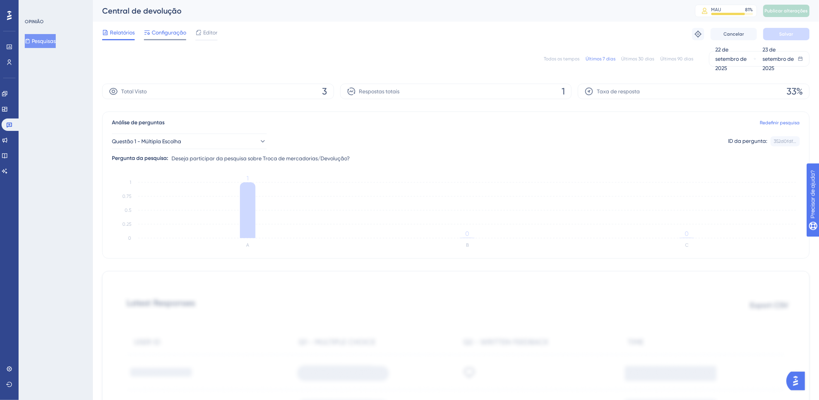
click at [172, 29] on font "Configuração" at bounding box center [169, 32] width 34 height 6
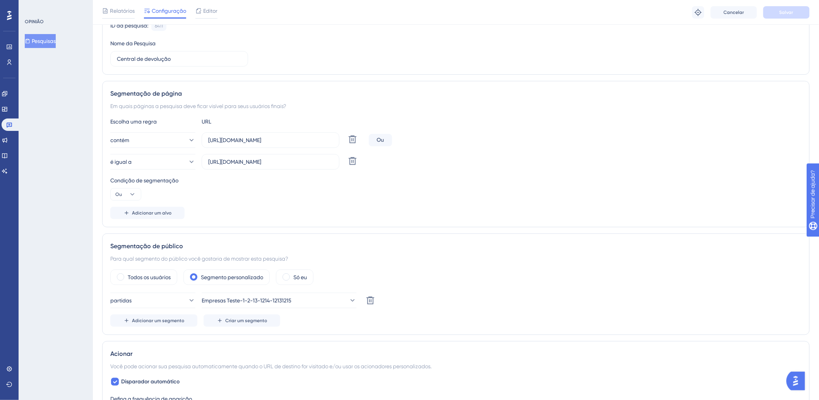
scroll to position [84, 0]
click at [208, 12] on font "Editor" at bounding box center [210, 11] width 14 height 6
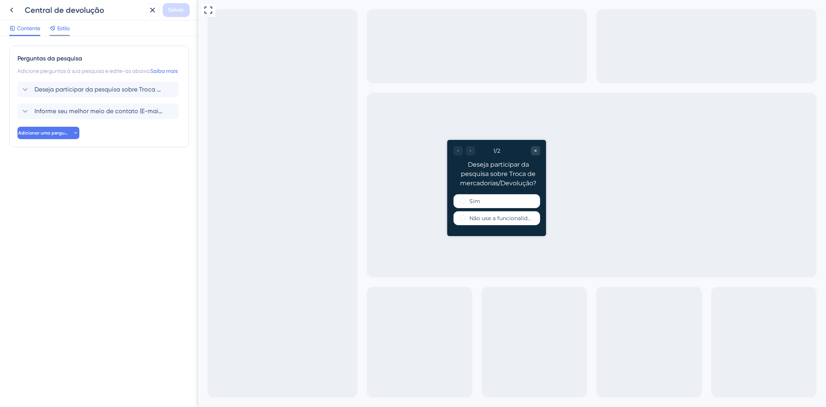
click at [65, 27] on font "Estilo" at bounding box center [63, 28] width 12 height 6
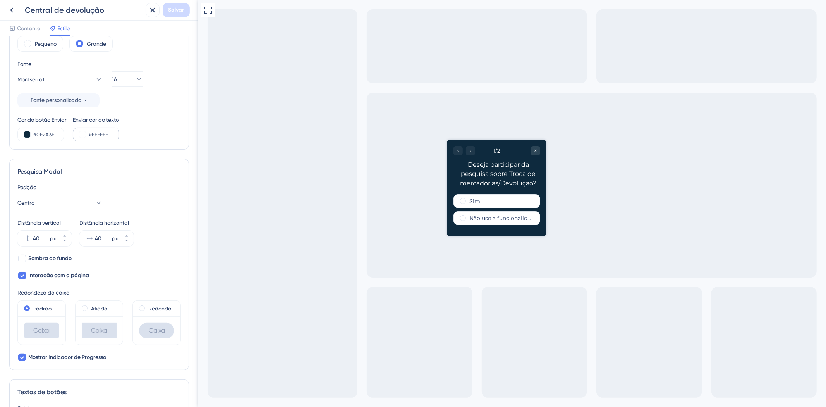
scroll to position [172, 0]
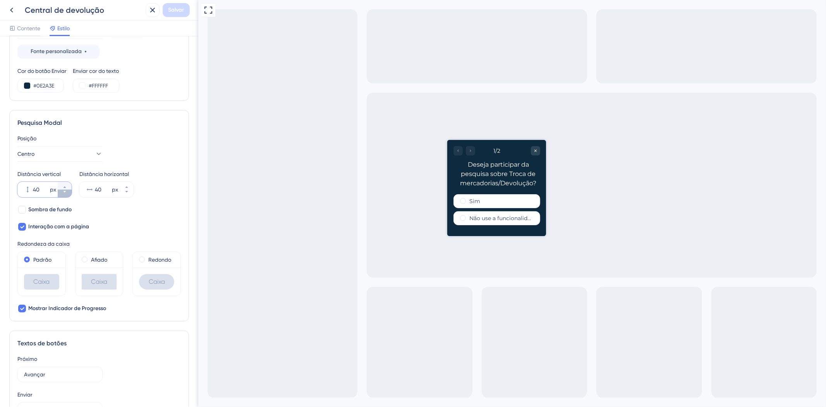
click at [66, 194] on icon at bounding box center [64, 191] width 5 height 5
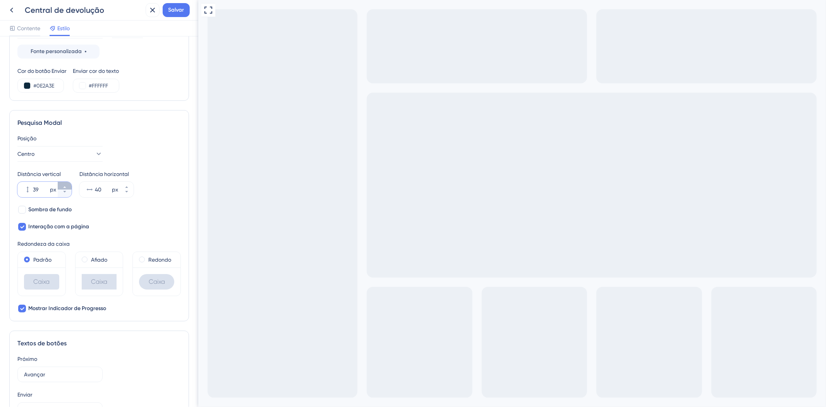
click at [63, 184] on button "39 px" at bounding box center [65, 186] width 14 height 8
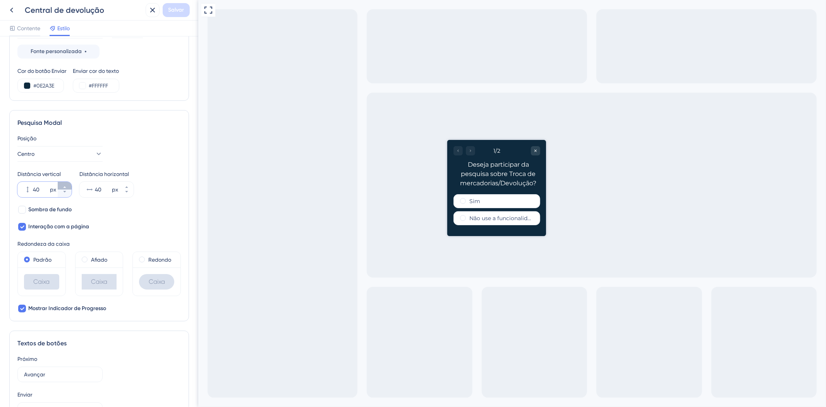
click at [63, 183] on button "40 px" at bounding box center [65, 186] width 14 height 8
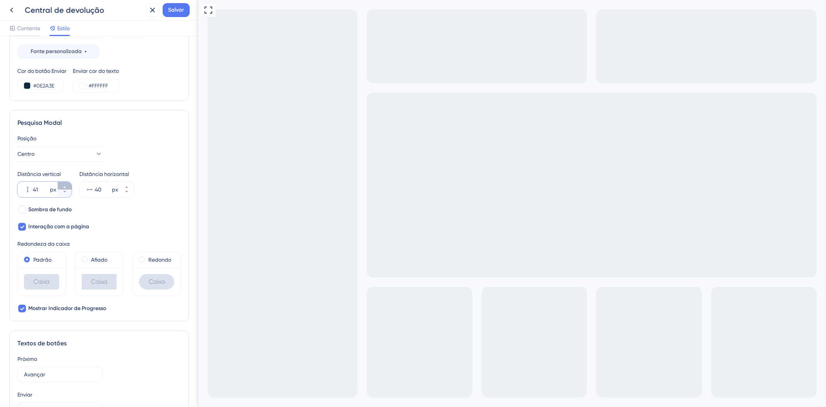
click at [63, 183] on button "41 px" at bounding box center [65, 186] width 14 height 8
click at [35, 190] on input "42" at bounding box center [40, 189] width 15 height 9
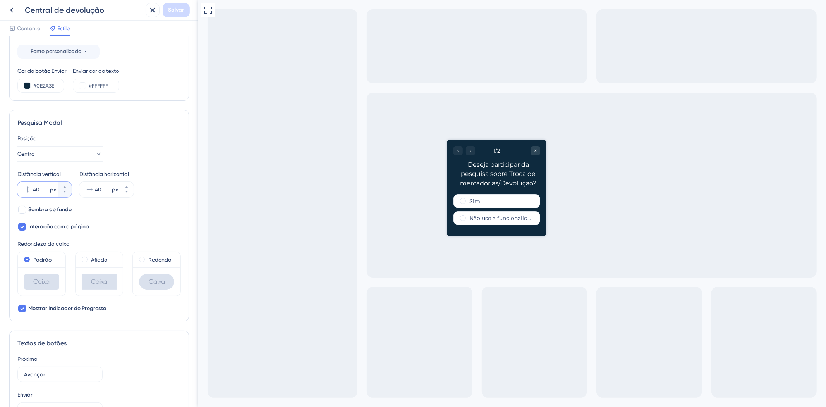
type input "40"
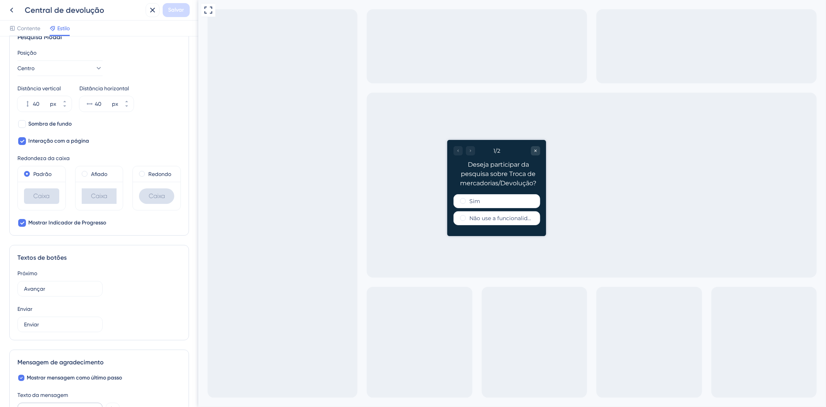
scroll to position [258, 0]
click at [130, 136] on div "Sombra de fundo Interação com a página" at bounding box center [98, 132] width 163 height 26
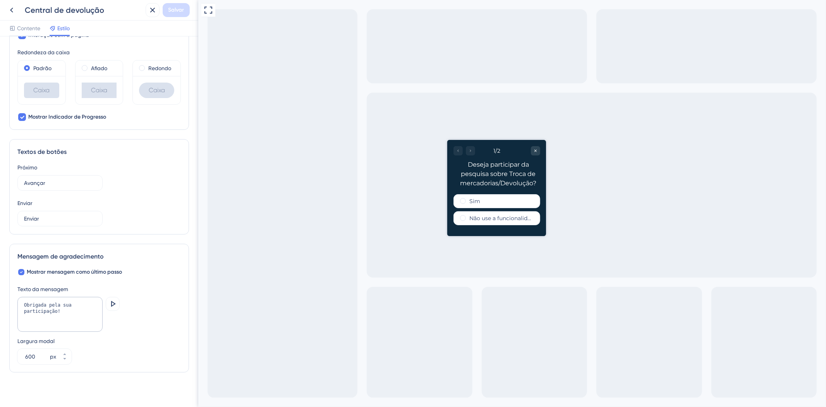
scroll to position [369, 0]
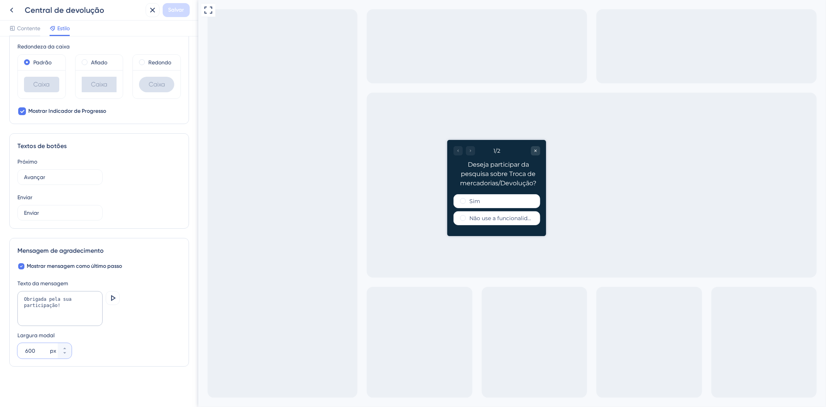
click at [34, 351] on input "600" at bounding box center [36, 350] width 23 height 9
click at [29, 351] on input "600" at bounding box center [36, 350] width 23 height 9
type input "100"
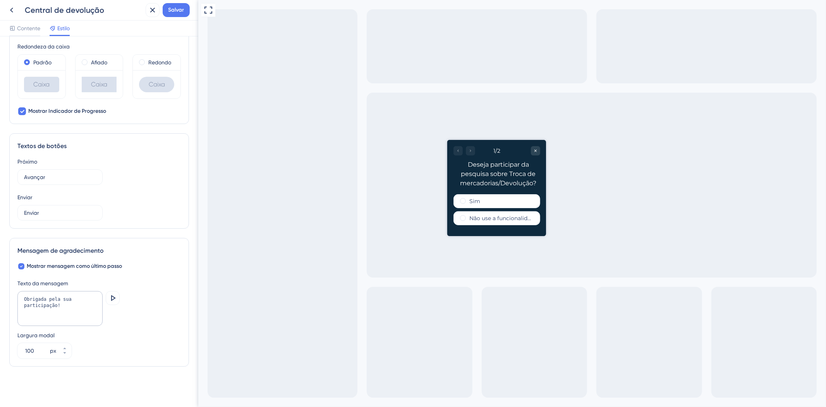
click at [158, 328] on div "Texto da mensagem Obrigada pela sua participação! Pré-visualização Largura moda…" at bounding box center [98, 318] width 163 height 80
click at [494, 203] on div "Sim" at bounding box center [496, 201] width 87 height 14
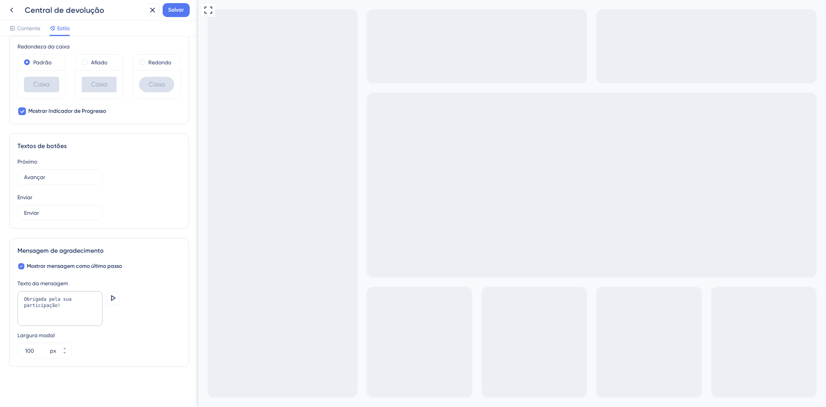
type input "ffffffffffffffff"
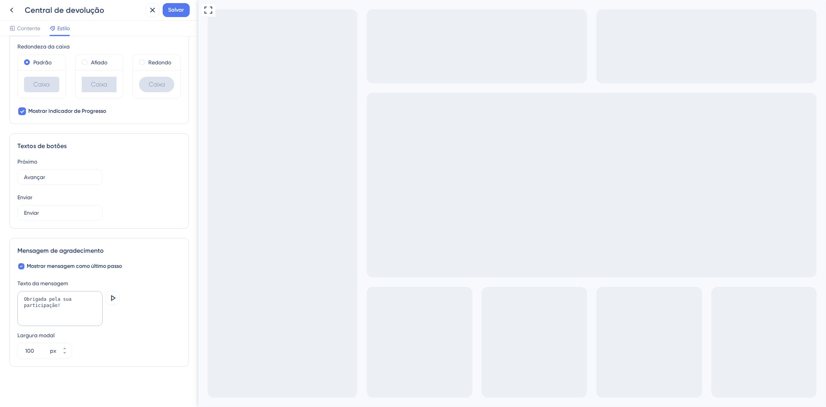
click at [52, 307] on textarea "Obrigada pela sua participação!" at bounding box center [59, 308] width 85 height 35
click at [48, 305] on textarea "Obrigada pela sua participação!" at bounding box center [59, 308] width 85 height 35
